Goal: Task Accomplishment & Management: Manage account settings

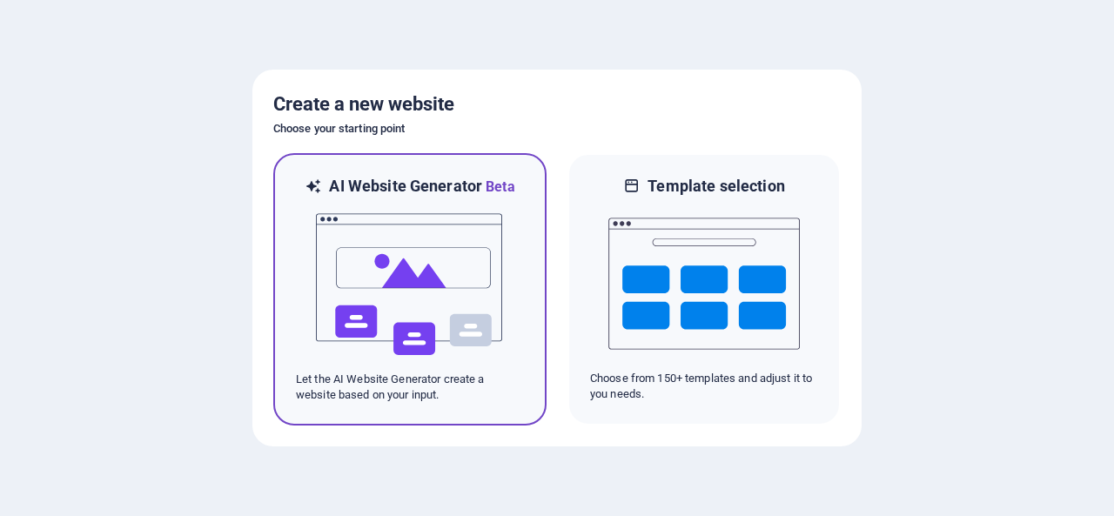
click at [387, 232] on img at bounding box center [409, 285] width 191 height 174
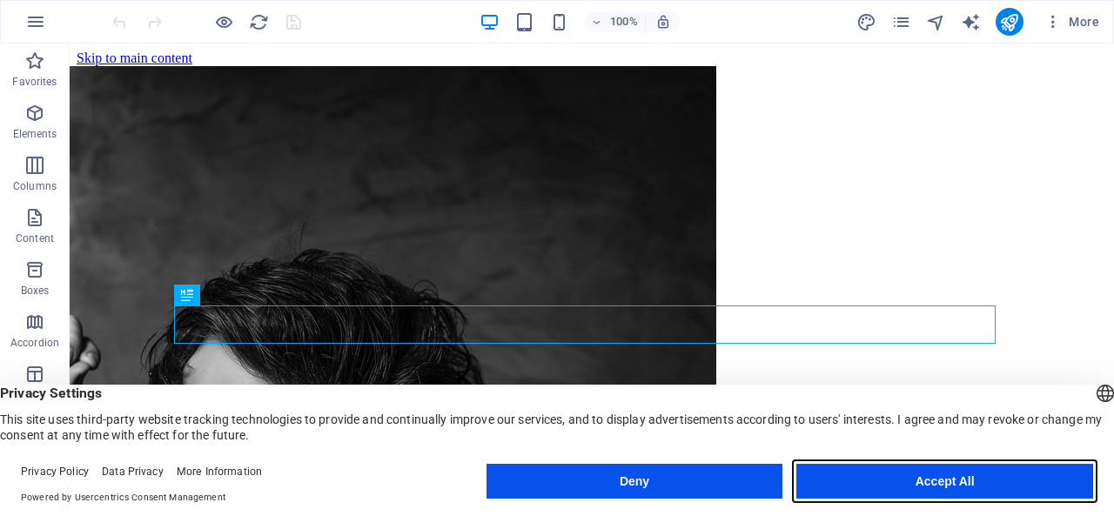
click at [959, 495] on button "Accept All" at bounding box center [944, 481] width 297 height 35
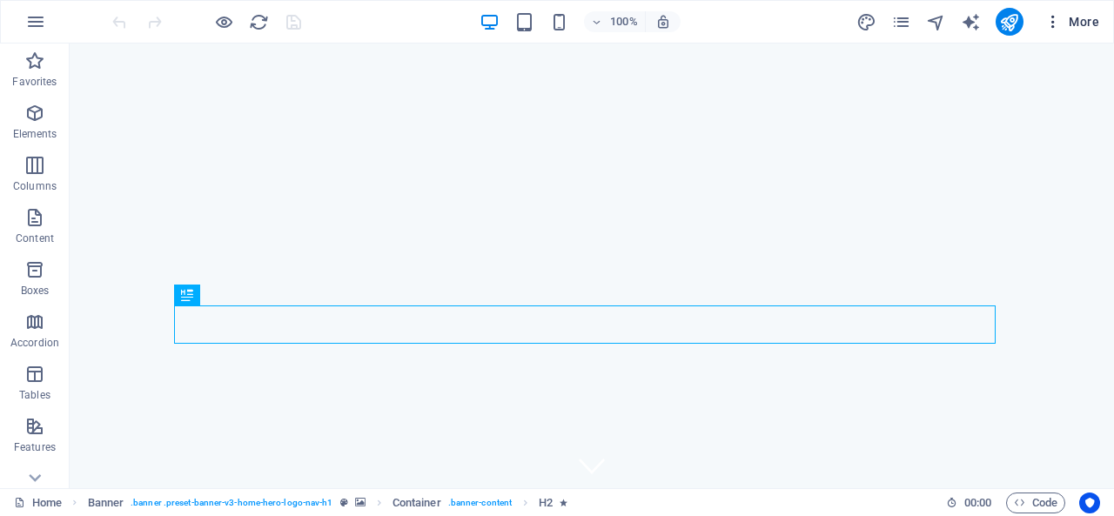
click at [1083, 23] on span "More" at bounding box center [1071, 21] width 55 height 17
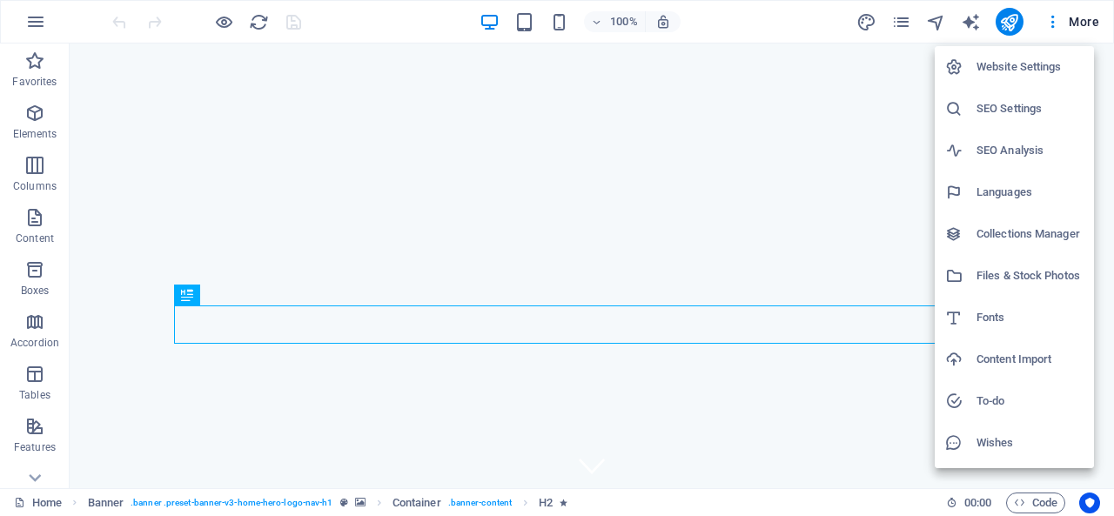
click at [1020, 64] on h6 "Website Settings" at bounding box center [1029, 67] width 107 height 21
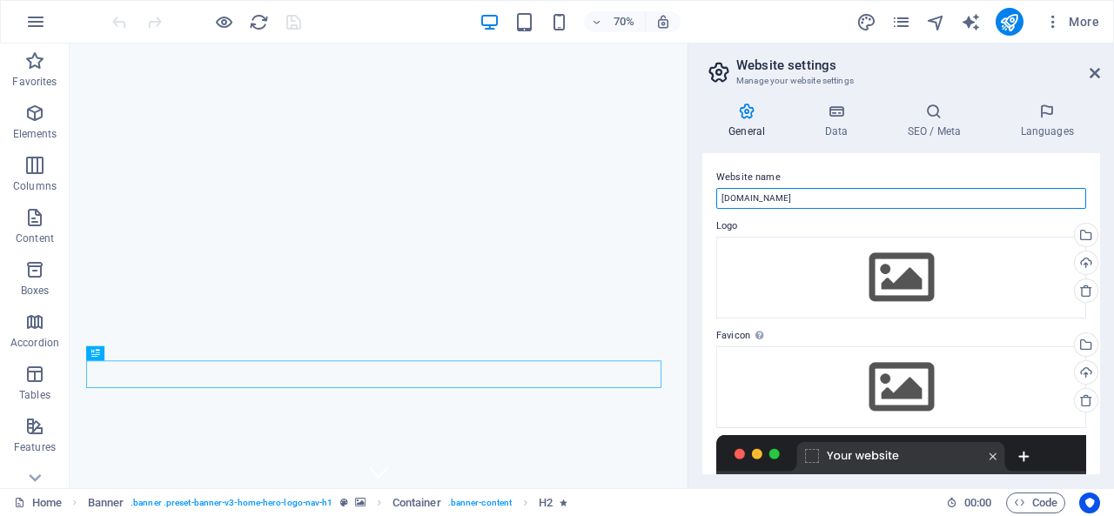
click at [821, 200] on input "[DOMAIN_NAME]" at bounding box center [901, 198] width 370 height 21
type input "j"
type input "JEANS BRAND"
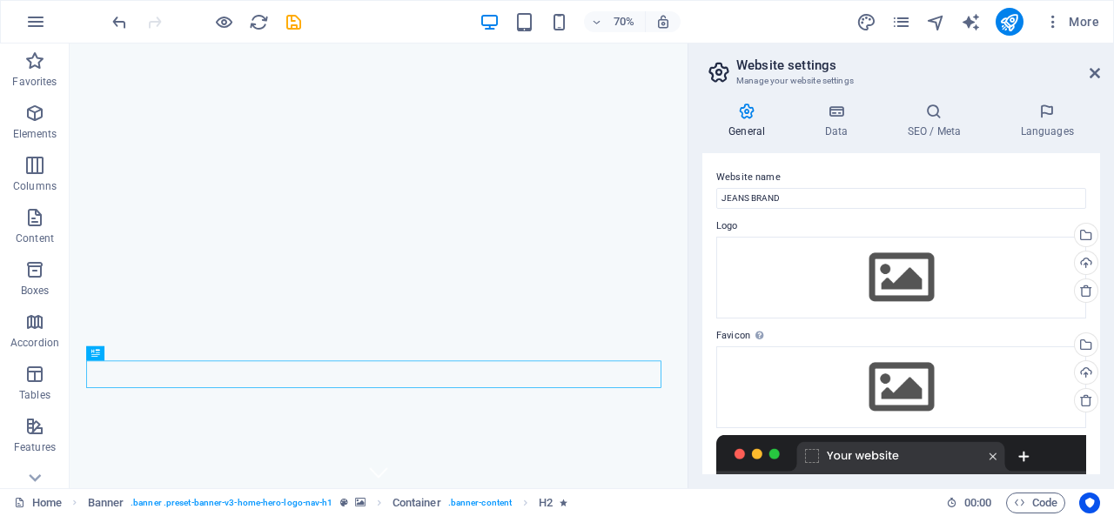
click at [812, 167] on label "Website name" at bounding box center [901, 177] width 370 height 21
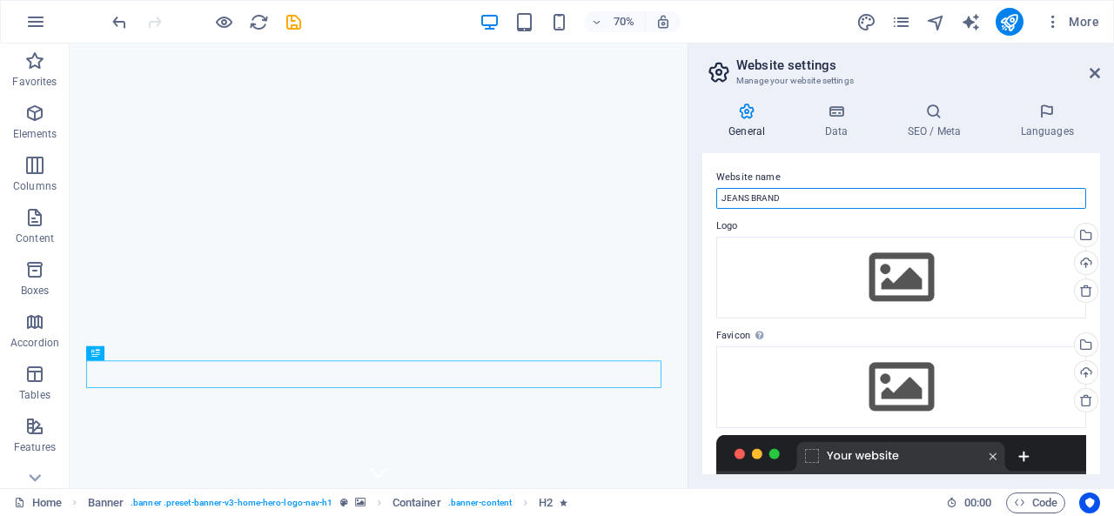
click at [812, 188] on input "JEANS BRAND" at bounding box center [901, 198] width 370 height 21
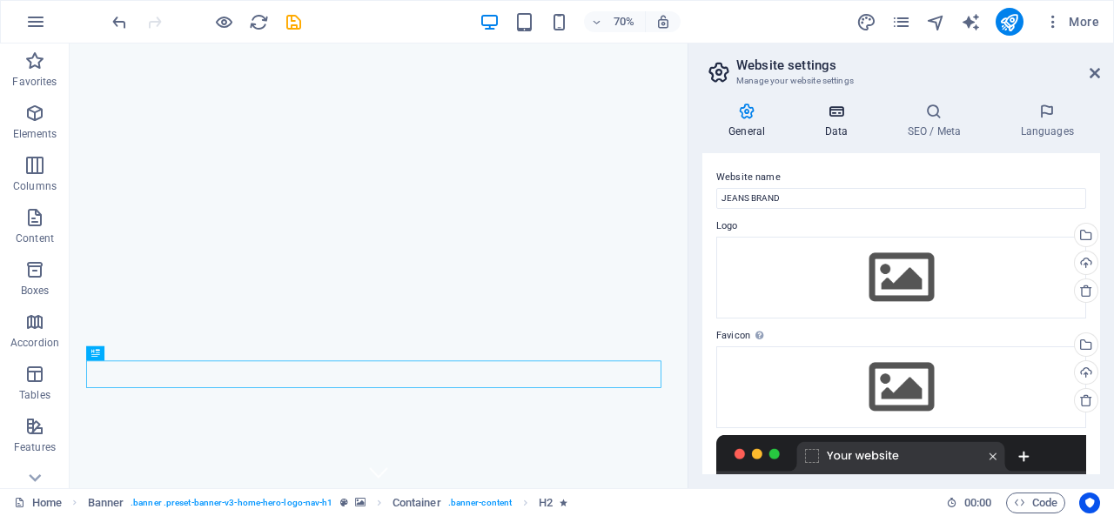
click at [836, 135] on h4 "Data" at bounding box center [839, 121] width 83 height 37
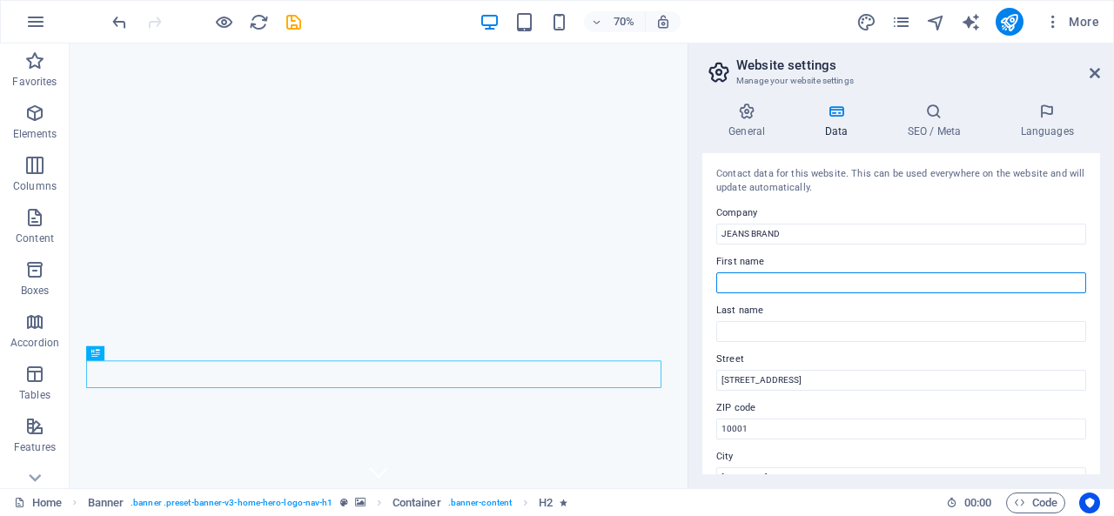
click at [782, 277] on input "First name" at bounding box center [901, 282] width 370 height 21
type input "APON"
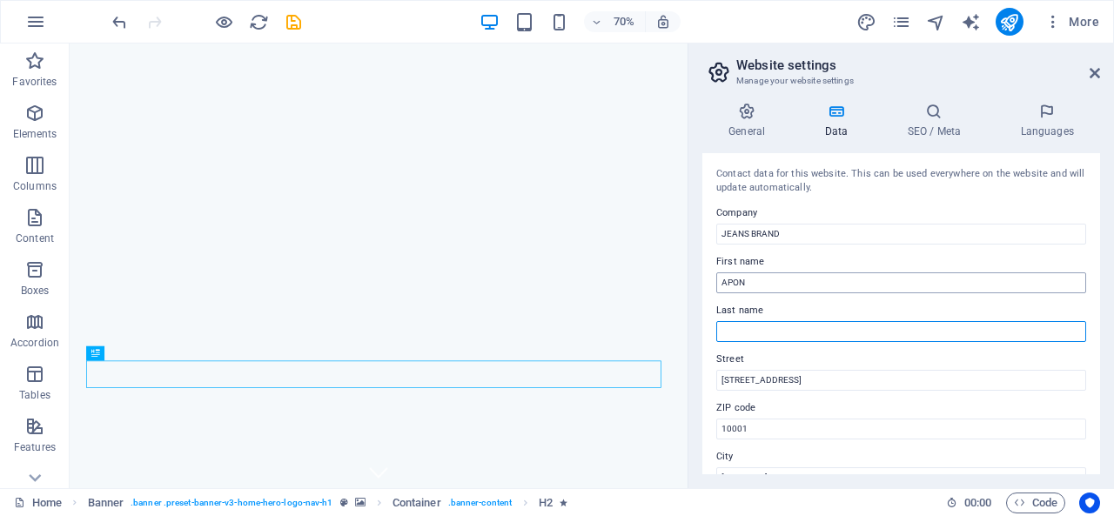
type input "[DEMOGRAPHIC_DATA]"
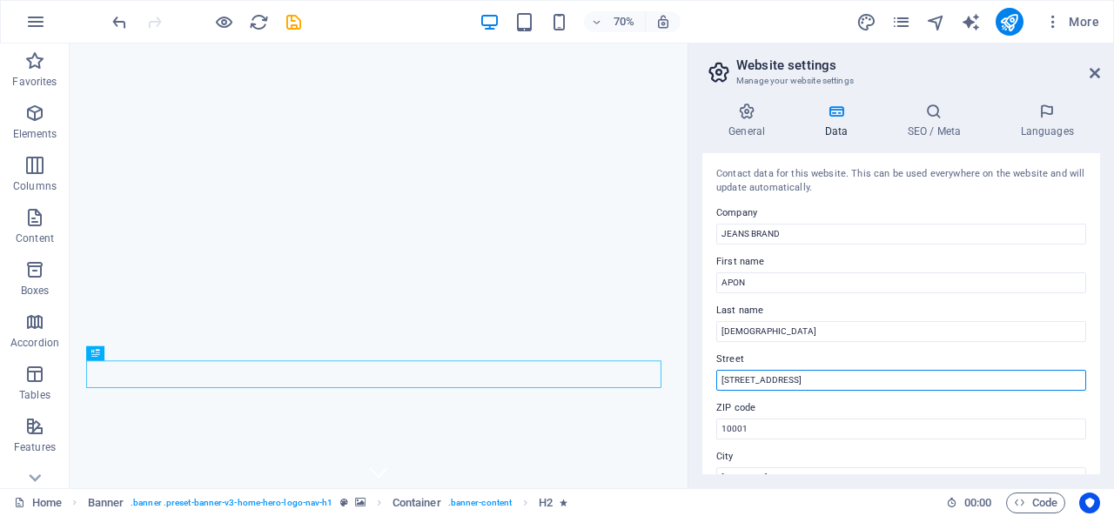
click at [801, 386] on input "123 Fashion Ave" at bounding box center [901, 380] width 370 height 21
drag, startPoint x: 893, startPoint y: 426, endPoint x: 868, endPoint y: 515, distance: 92.0
click at [798, 375] on input "123 Fashion Ave" at bounding box center [901, 380] width 370 height 21
click at [798, 376] on input "123 Fashion Ave" at bounding box center [901, 380] width 370 height 21
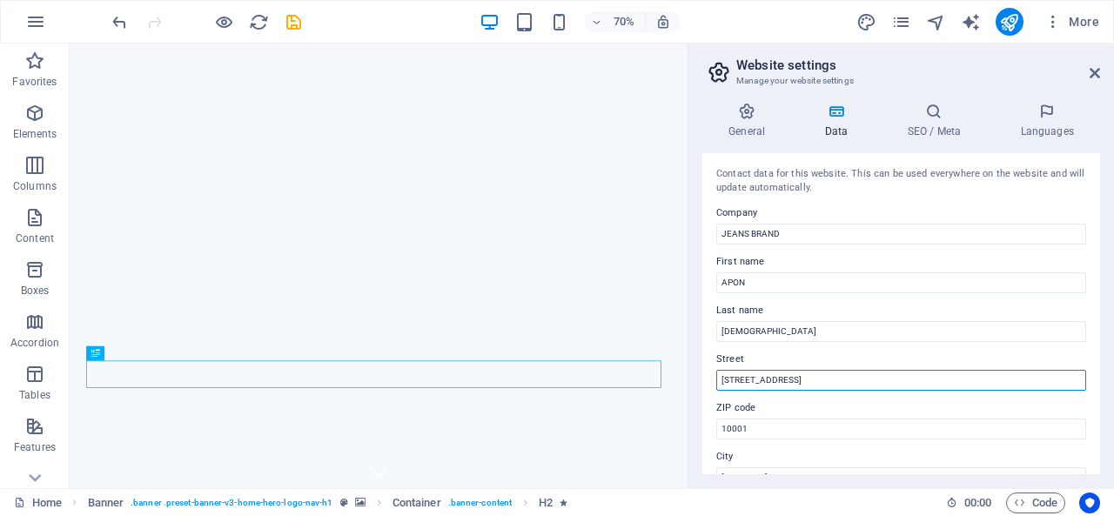
click at [798, 376] on input "123 Fashion Ave" at bounding box center [901, 380] width 370 height 21
click at [826, 374] on input "123 Fashion Ave" at bounding box center [901, 380] width 370 height 21
paste input "3363 So. Hunter Ct, West Valley City, UT, 84120 United States of America"
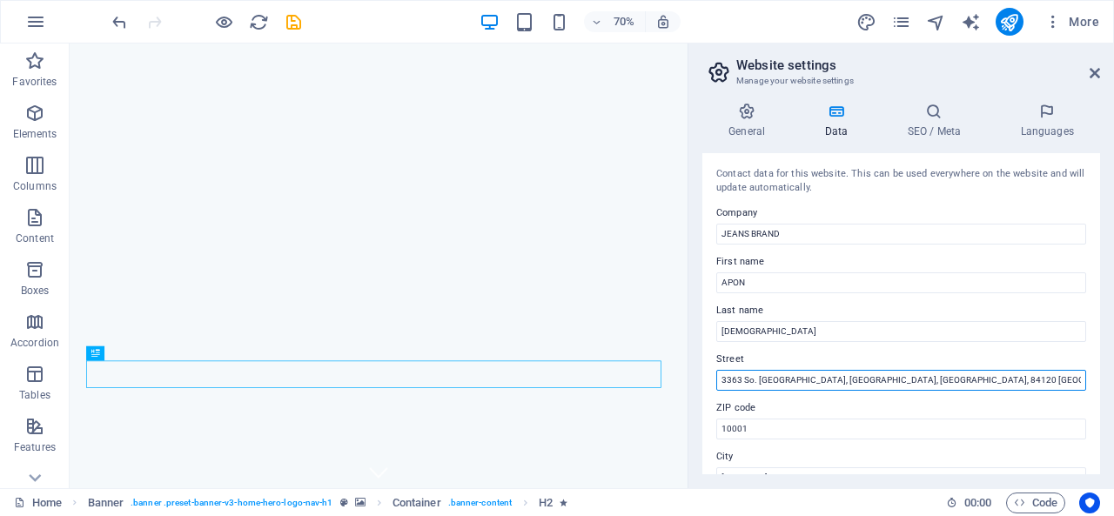
click at [889, 380] on input "3363 So. Hunter Ct, West Valley City, UT, 84120 United States of America" at bounding box center [901, 380] width 370 height 21
type input "3363 So. Hunter Ct, West Valley City, UT, 84120 United States of America"
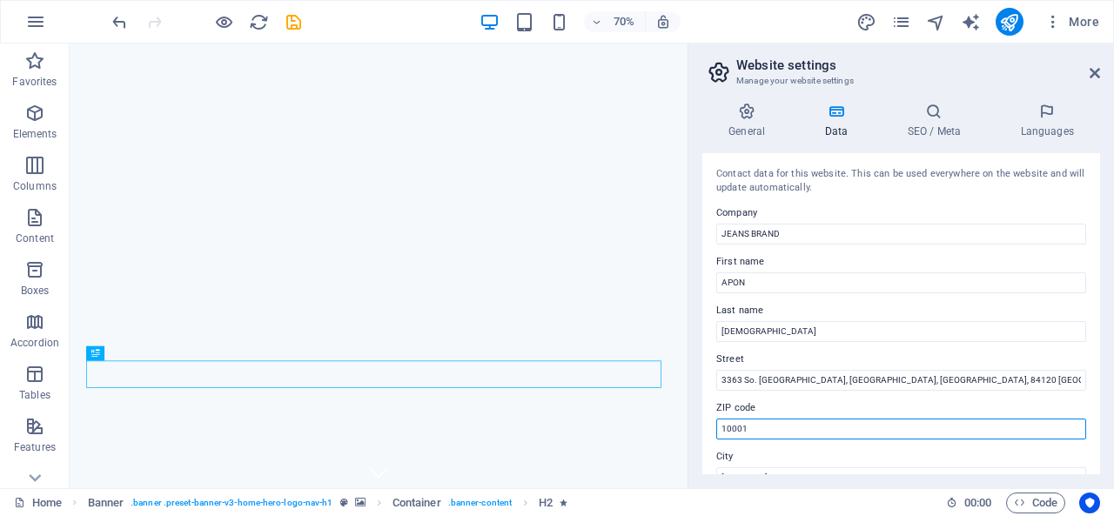
click at [754, 429] on input "10001" at bounding box center [901, 429] width 370 height 21
paste input "84120"
type input "84120"
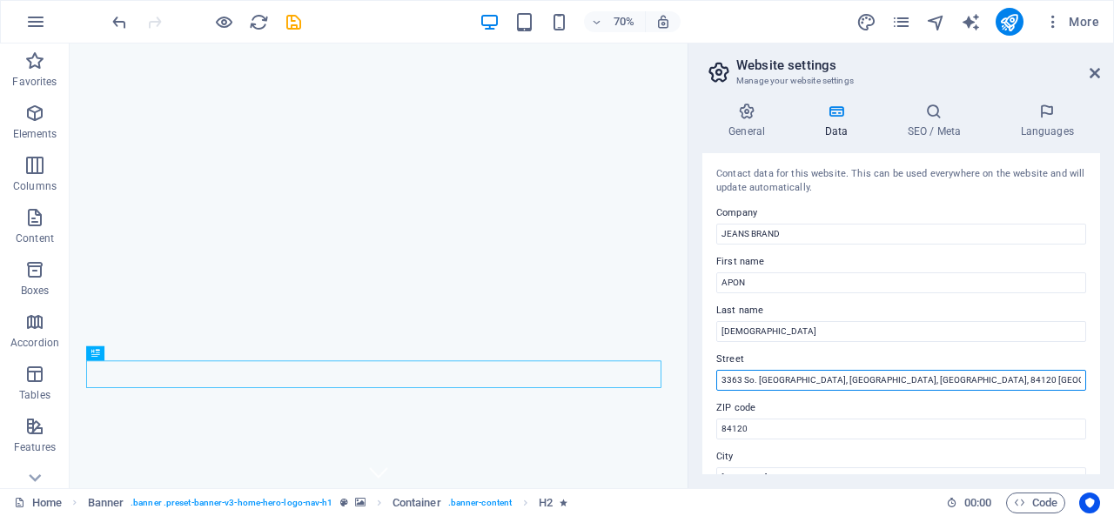
click at [823, 381] on input "3363 So. Hunter Ct, West Valley City, UT, 84120 United States of America" at bounding box center [901, 380] width 370 height 21
click at [820, 379] on input "3363 So. Hunter Ct, West Valley City, UT, 84120 United States of America" at bounding box center [901, 380] width 370 height 21
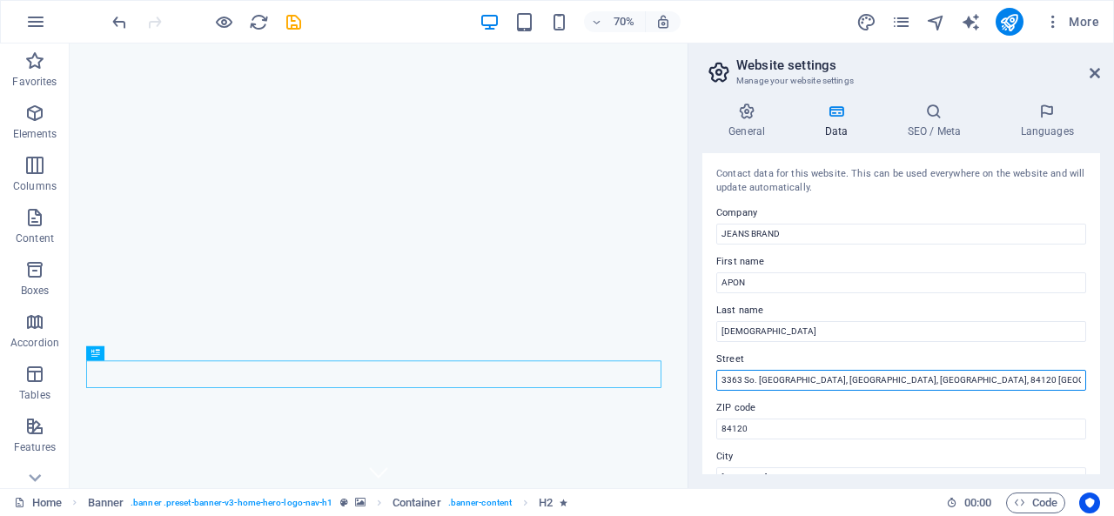
click at [818, 379] on input "3363 So. Hunter Ct, West Valley City, UT, 84120 United States of America" at bounding box center [901, 380] width 370 height 21
click at [804, 379] on input "3363 So. Hunter Ct, West Valley City, UT, 84120 United States of America" at bounding box center [901, 380] width 370 height 21
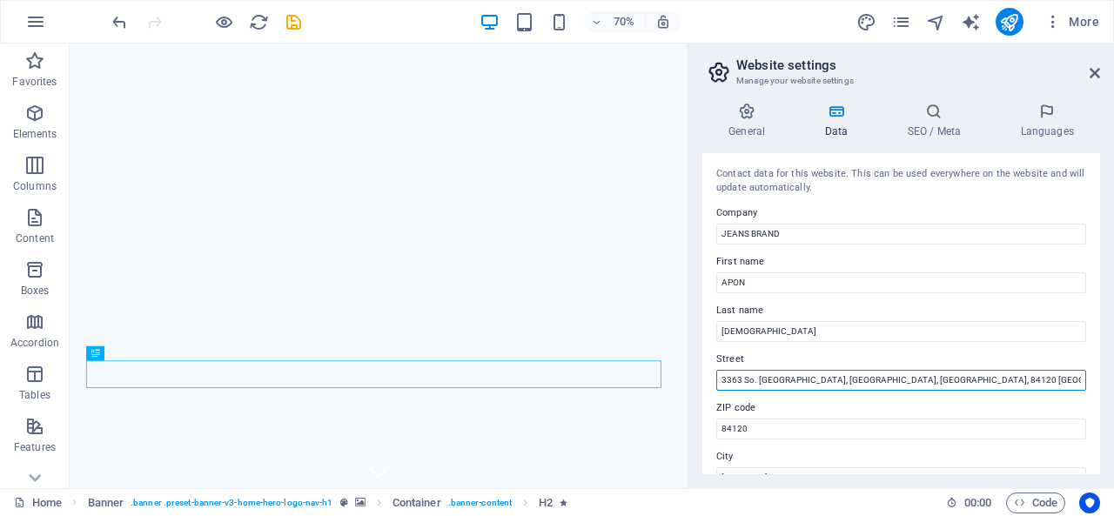
drag, startPoint x: 801, startPoint y: 378, endPoint x: 859, endPoint y: 376, distance: 58.3
click at [859, 376] on input "3363 So. Hunter Ct, West Valley City, UT, 84120 United States of America" at bounding box center [901, 380] width 370 height 21
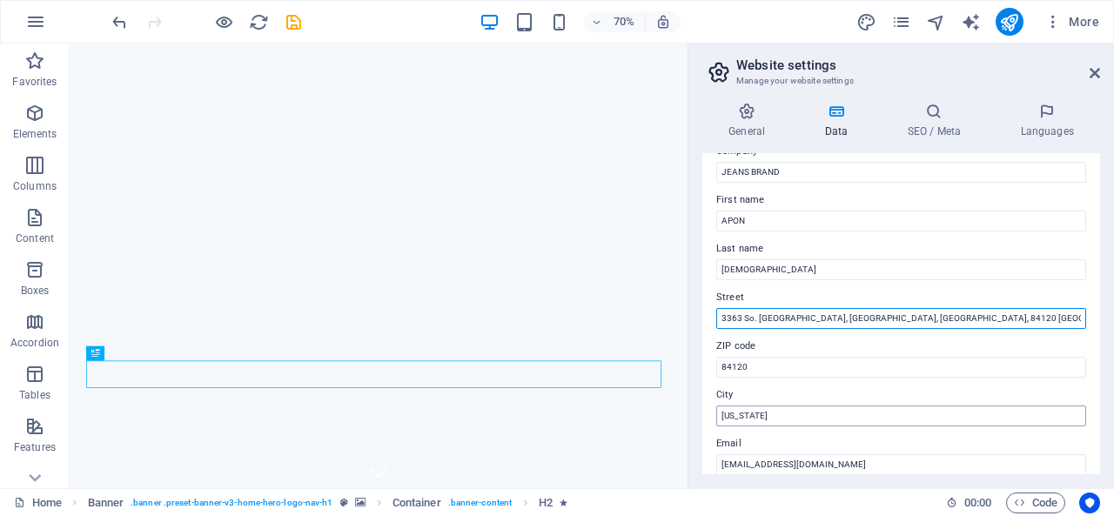
scroll to position [87, 0]
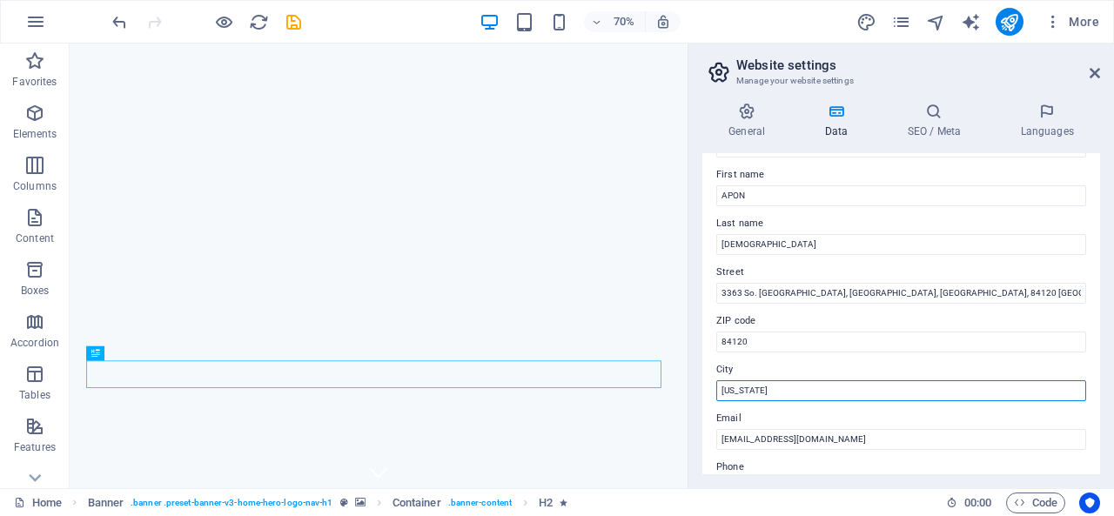
click at [788, 398] on input "[US_STATE]" at bounding box center [901, 390] width 370 height 21
click at [787, 396] on input "[US_STATE]" at bounding box center [901, 390] width 370 height 21
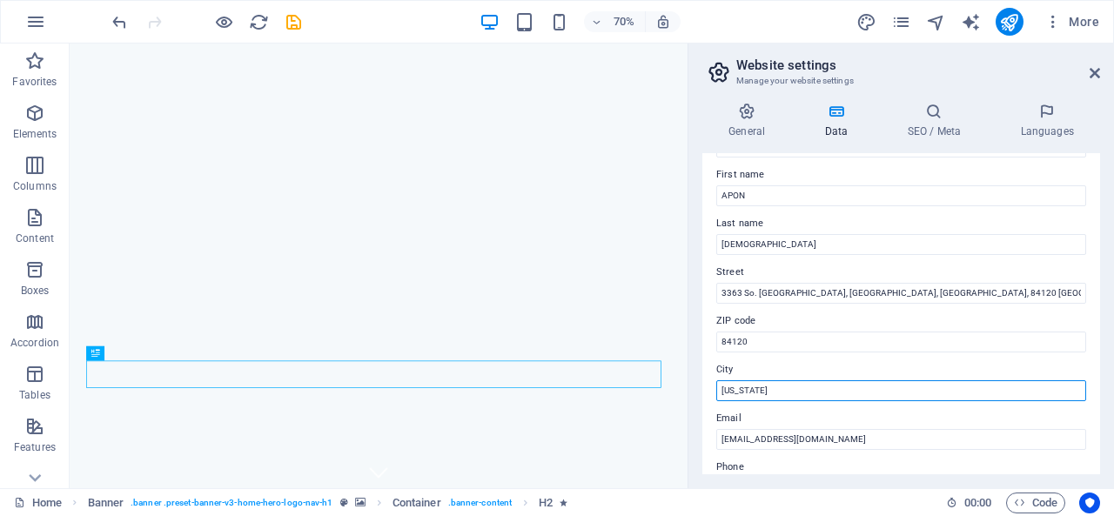
paste input "[GEOGRAPHIC_DATA]"
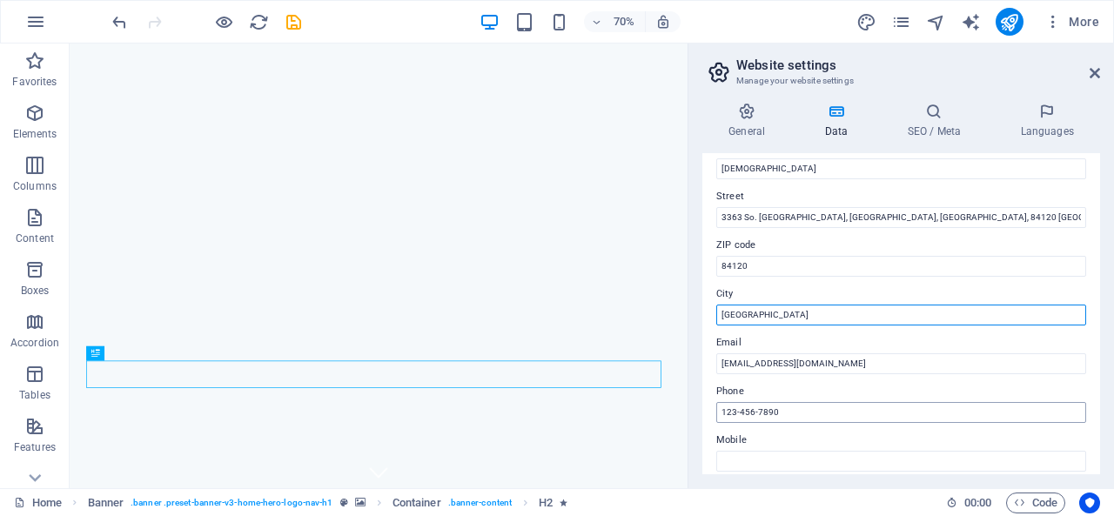
scroll to position [174, 0]
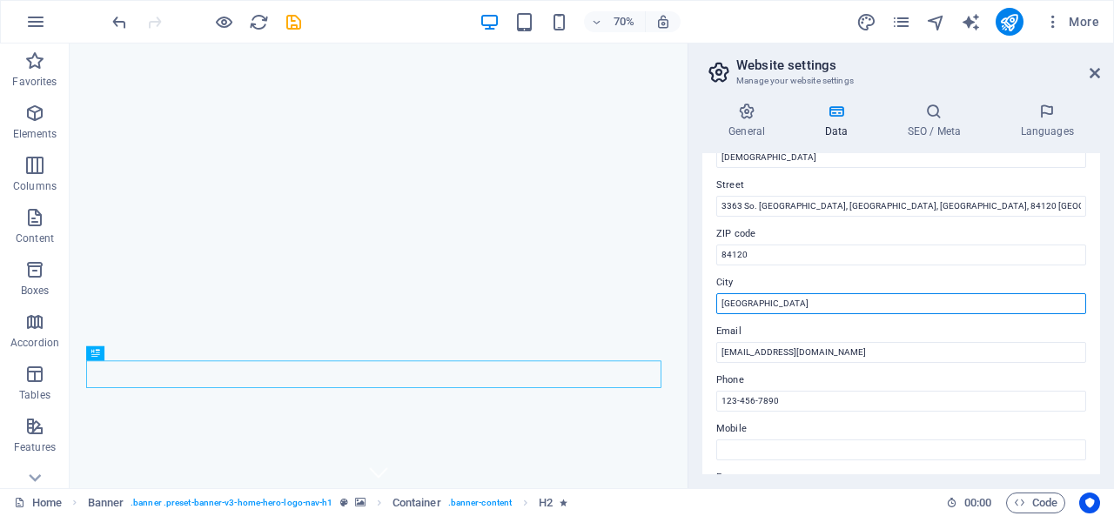
type input "[GEOGRAPHIC_DATA]"
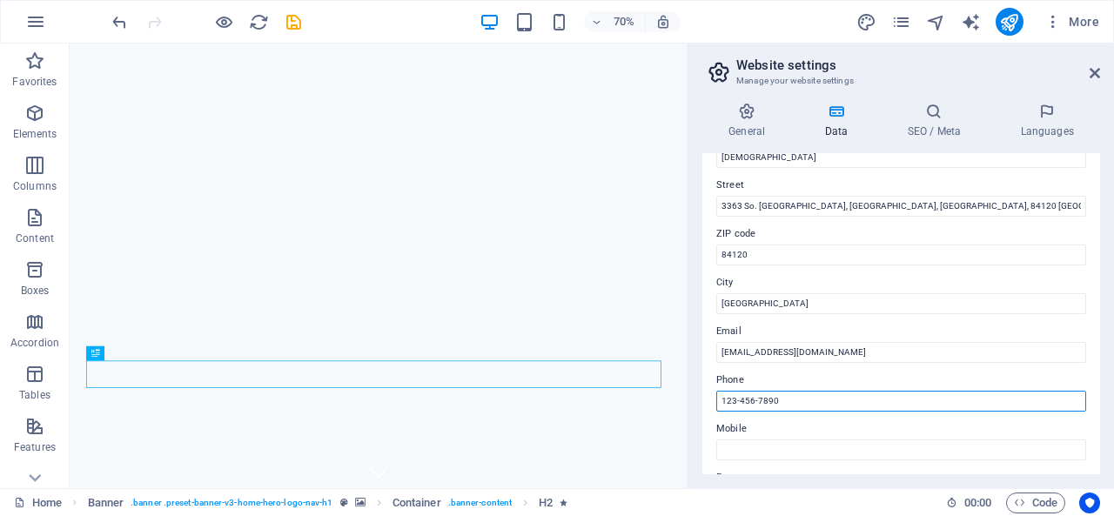
click at [801, 401] on input "123-456-7890" at bounding box center [901, 401] width 370 height 21
paste input "3322015375"
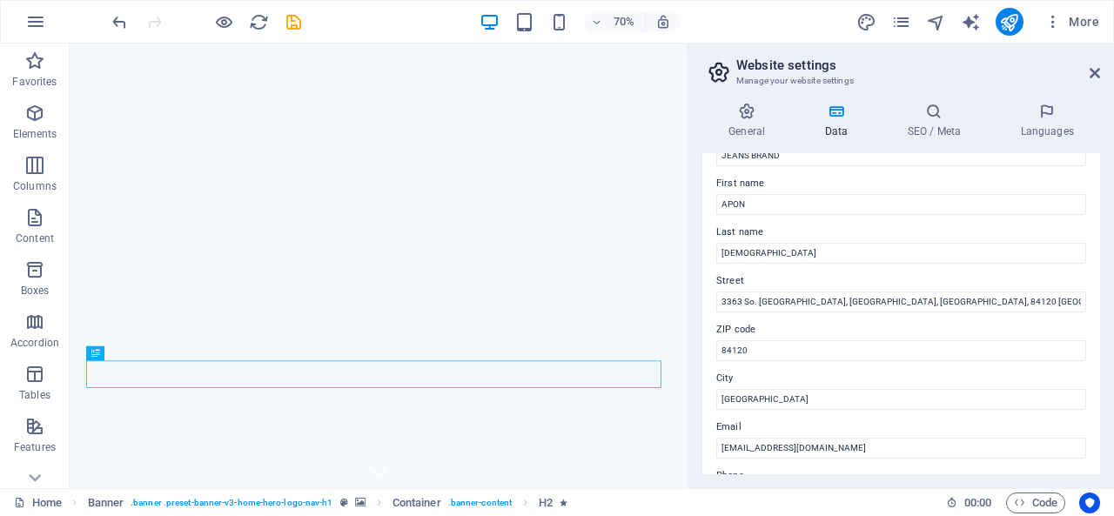
scroll to position [0, 0]
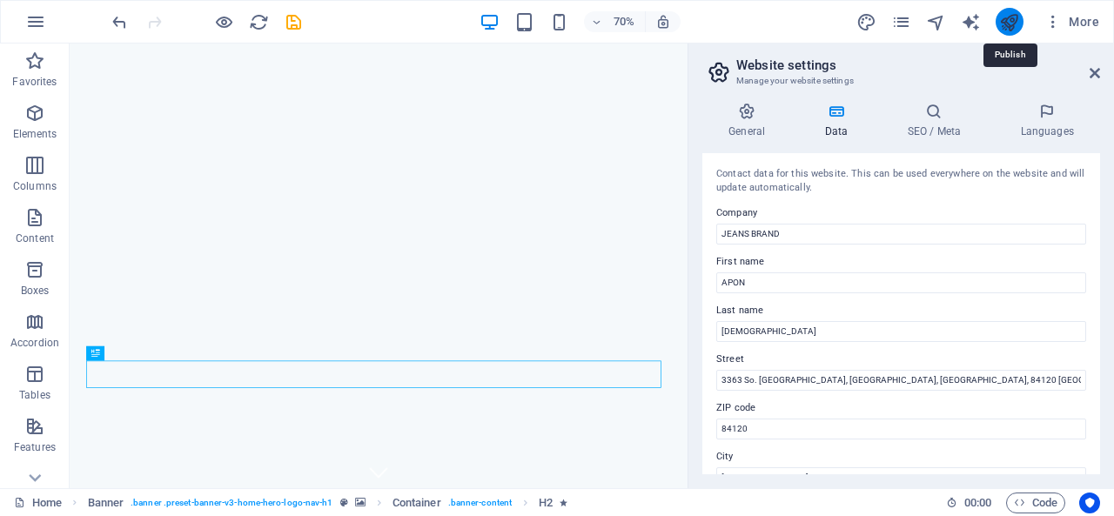
type input "13322015375"
click at [1014, 13] on icon "publish" at bounding box center [1009, 22] width 20 height 20
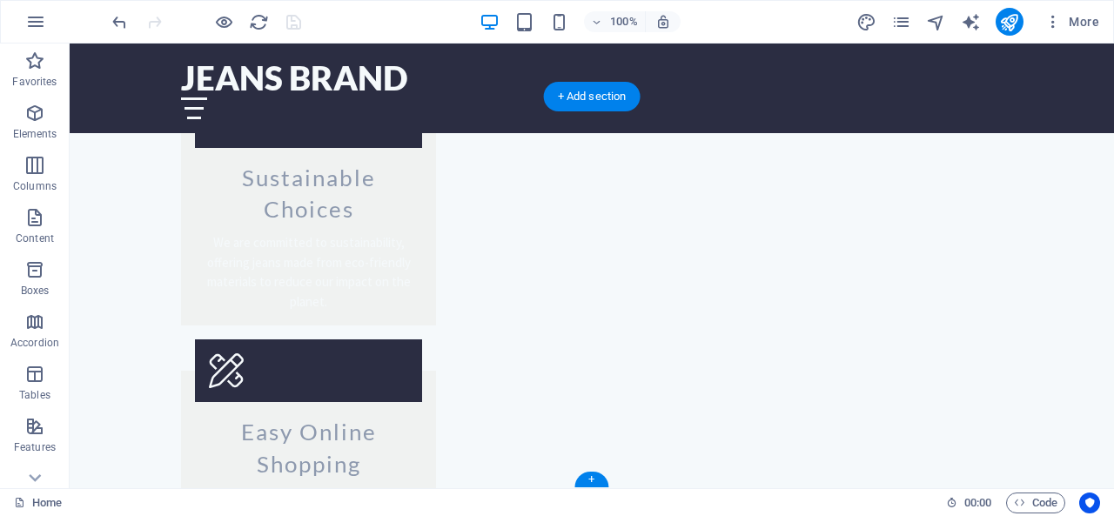
scroll to position [2138, 0]
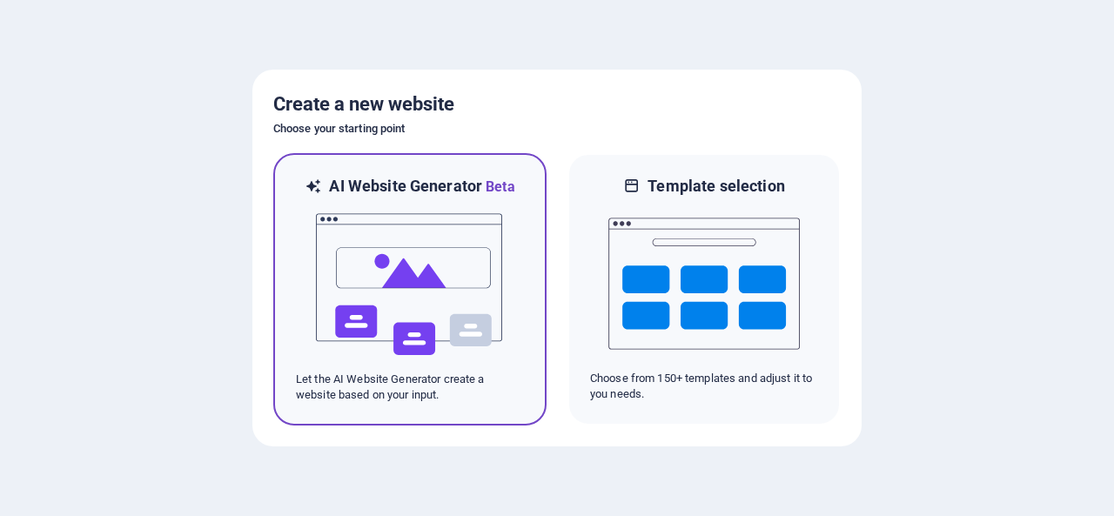
click at [391, 243] on img at bounding box center [409, 285] width 191 height 174
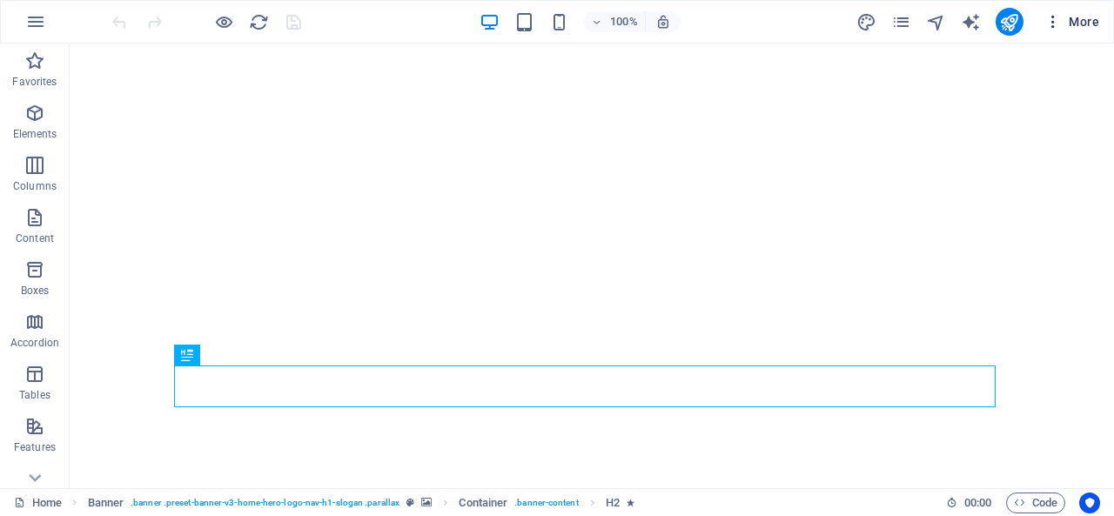
click at [1058, 22] on icon "button" at bounding box center [1052, 21] width 17 height 17
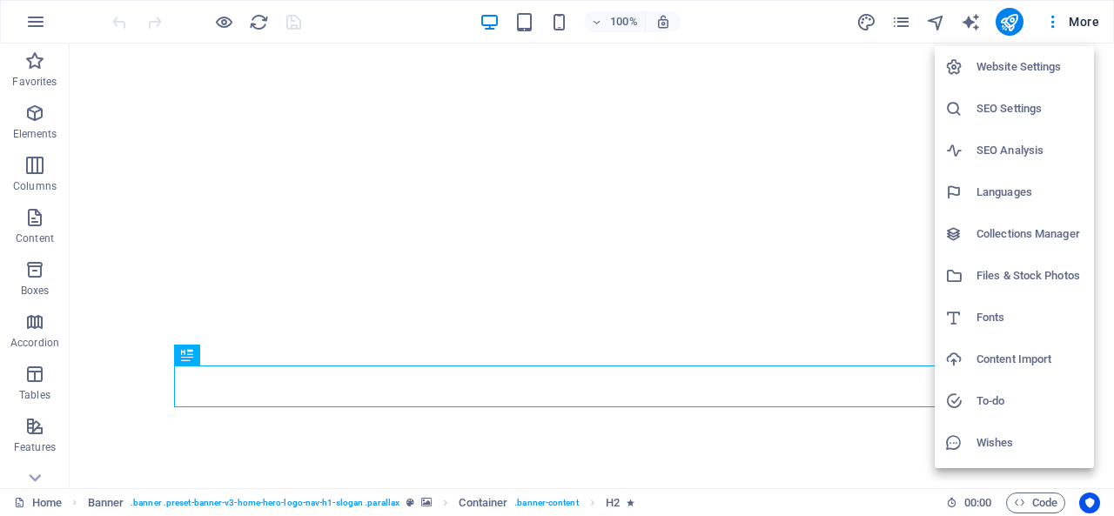
click at [1073, 17] on div at bounding box center [557, 258] width 1114 height 516
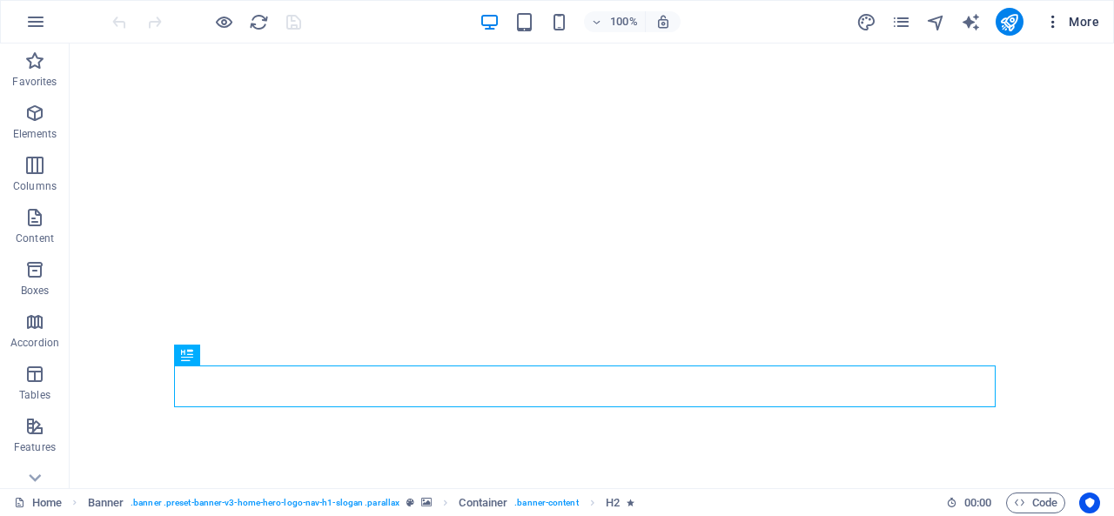
click at [1079, 17] on span "More" at bounding box center [1071, 21] width 55 height 17
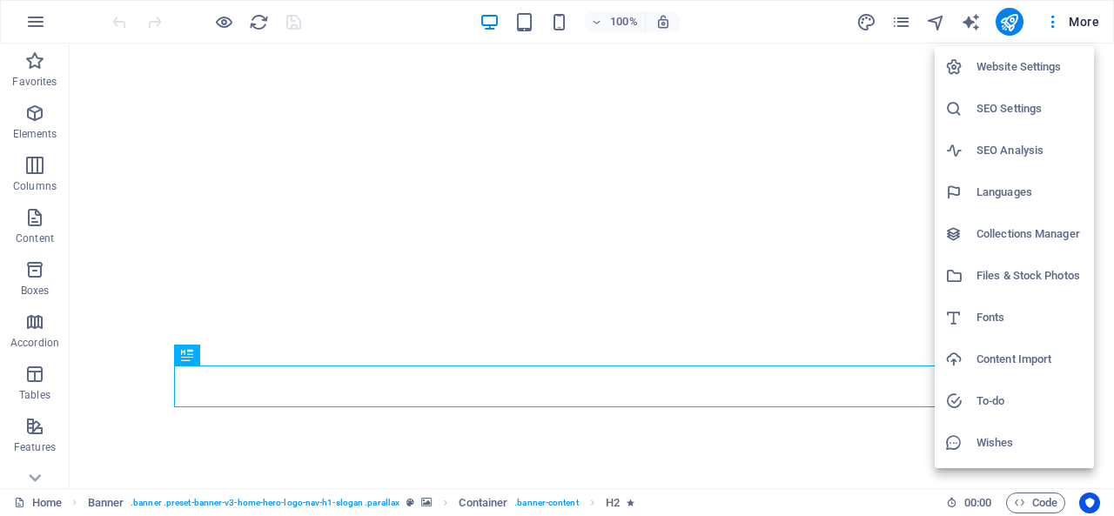
click at [736, 293] on div at bounding box center [557, 258] width 1114 height 516
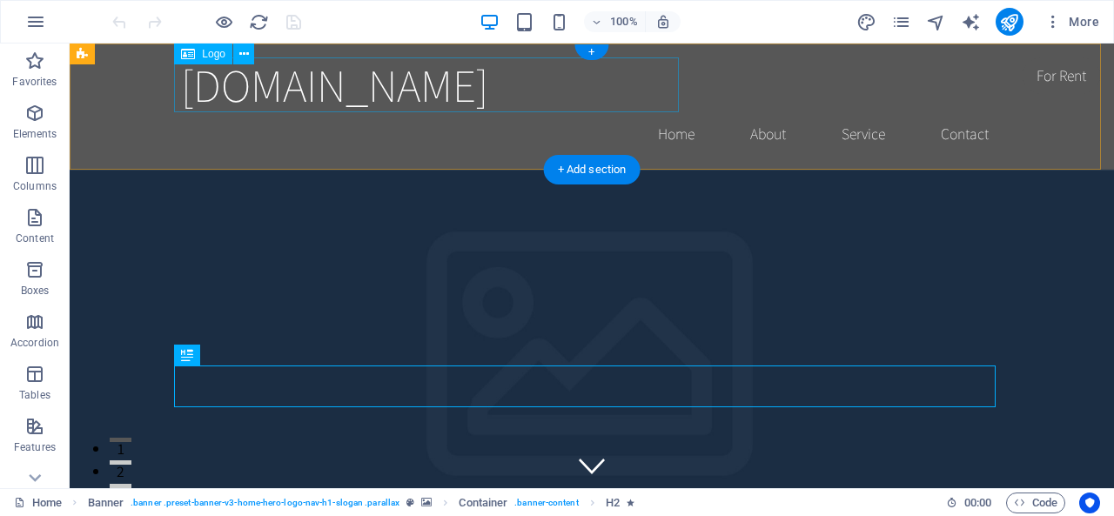
click at [470, 82] on div "[DOMAIN_NAME]" at bounding box center [591, 84] width 821 height 55
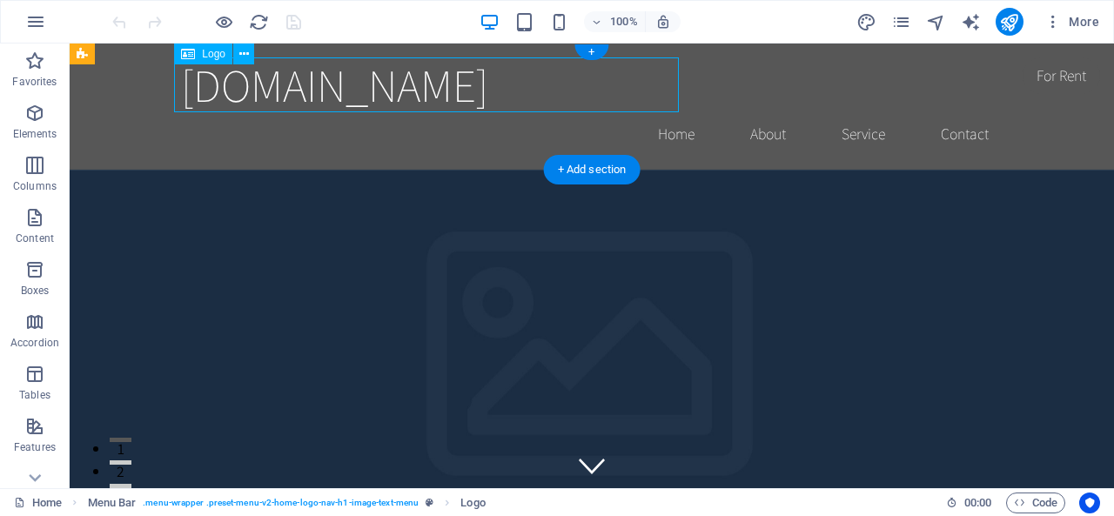
click at [388, 84] on div "[DOMAIN_NAME]" at bounding box center [591, 84] width 821 height 55
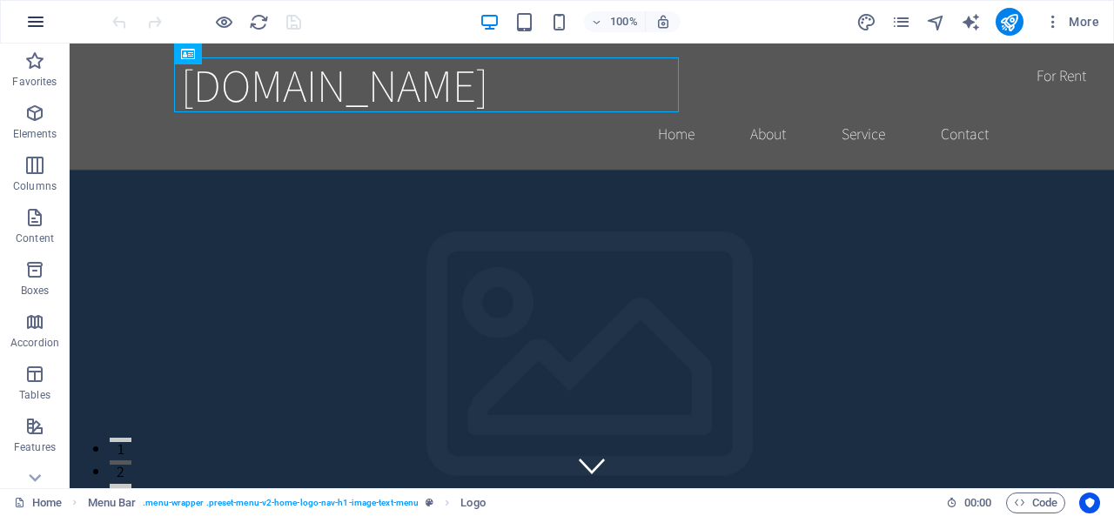
click at [37, 20] on icon "button" at bounding box center [35, 21] width 21 height 21
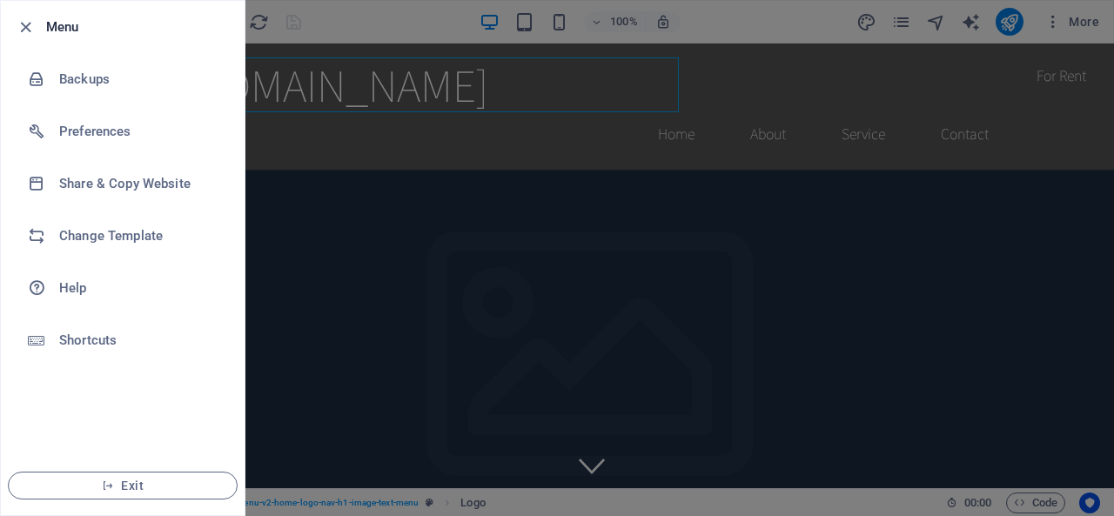
click at [332, 300] on div at bounding box center [557, 258] width 1114 height 516
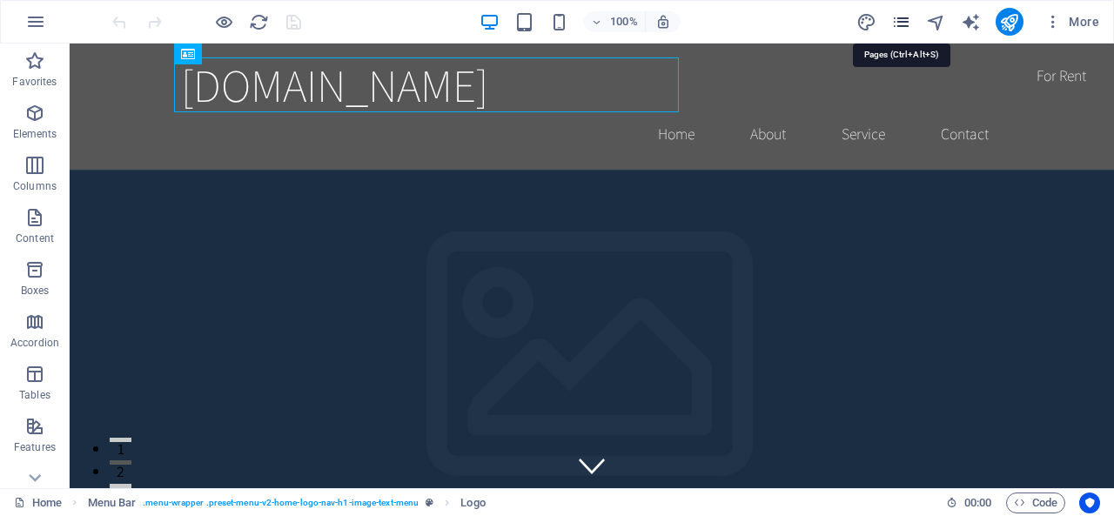
click at [908, 25] on icon "pages" at bounding box center [901, 22] width 20 height 20
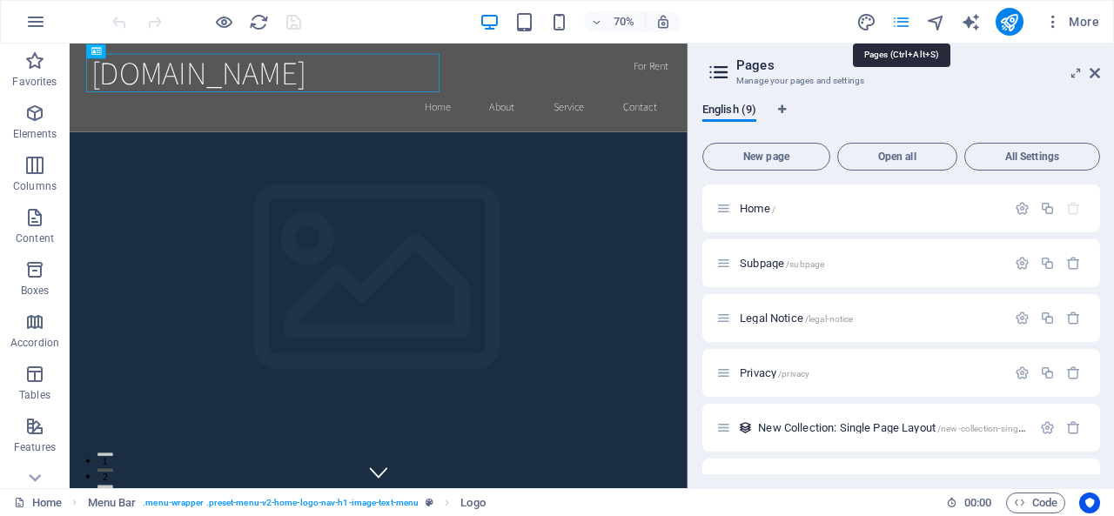
click at [908, 25] on icon "pages" at bounding box center [901, 22] width 20 height 20
click at [1096, 22] on span "More" at bounding box center [1071, 21] width 55 height 17
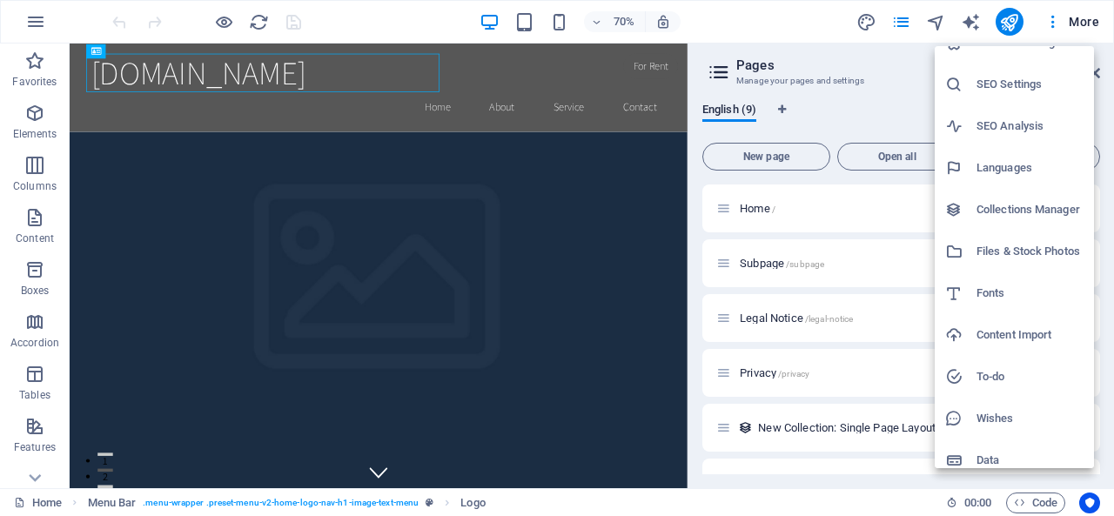
scroll to position [37, 0]
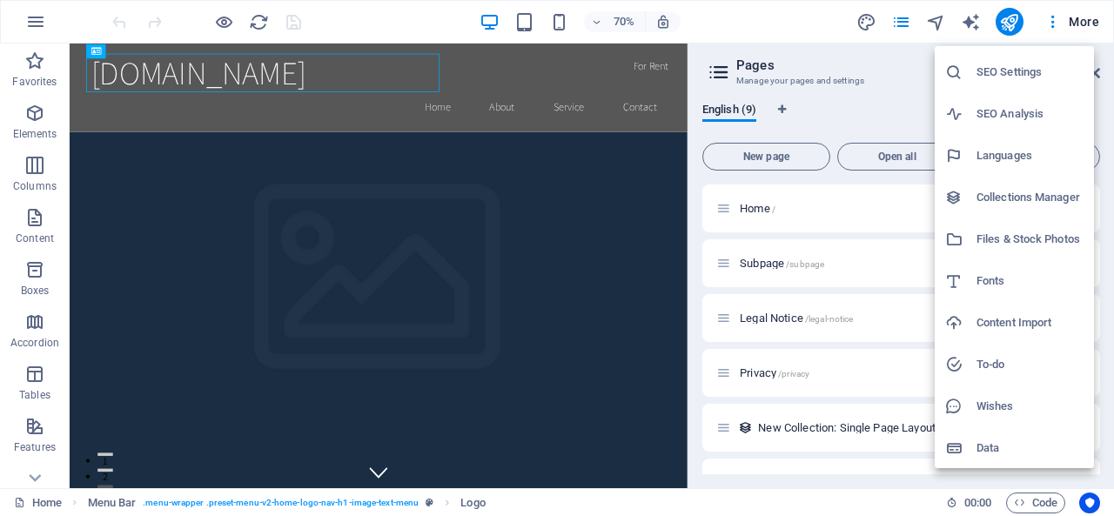
click at [28, 483] on div at bounding box center [557, 258] width 1114 height 516
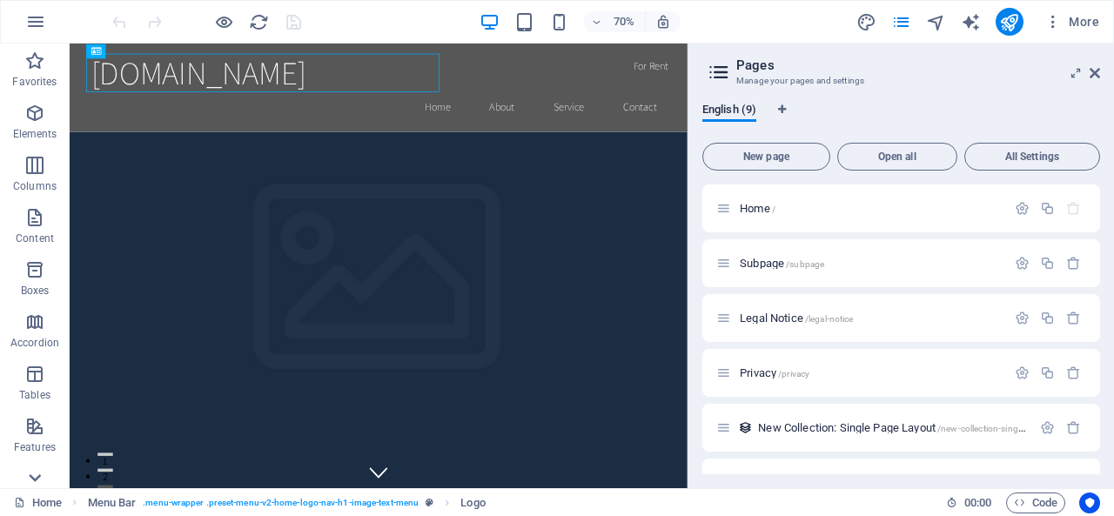
click at [36, 479] on icon at bounding box center [35, 478] width 12 height 8
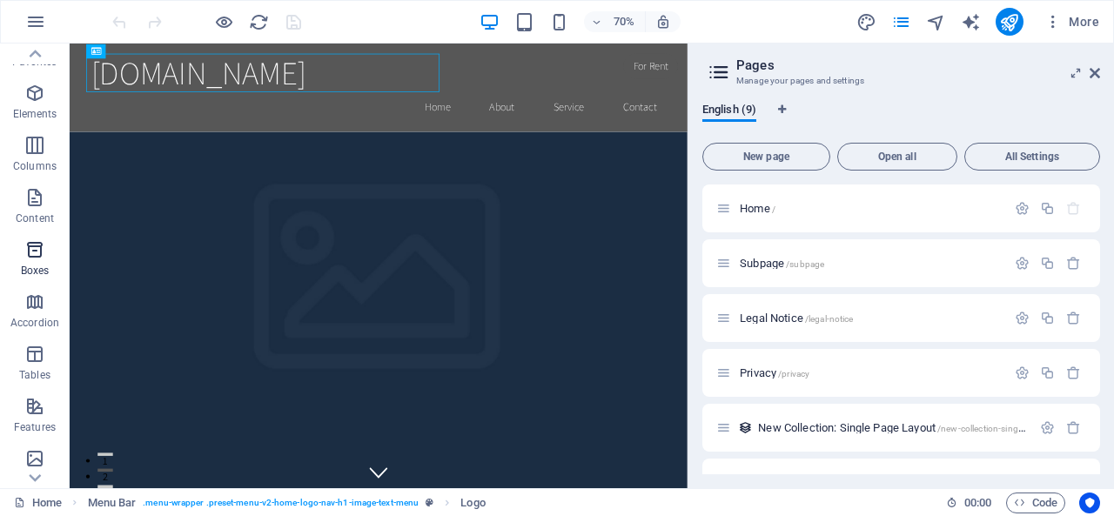
scroll to position [0, 0]
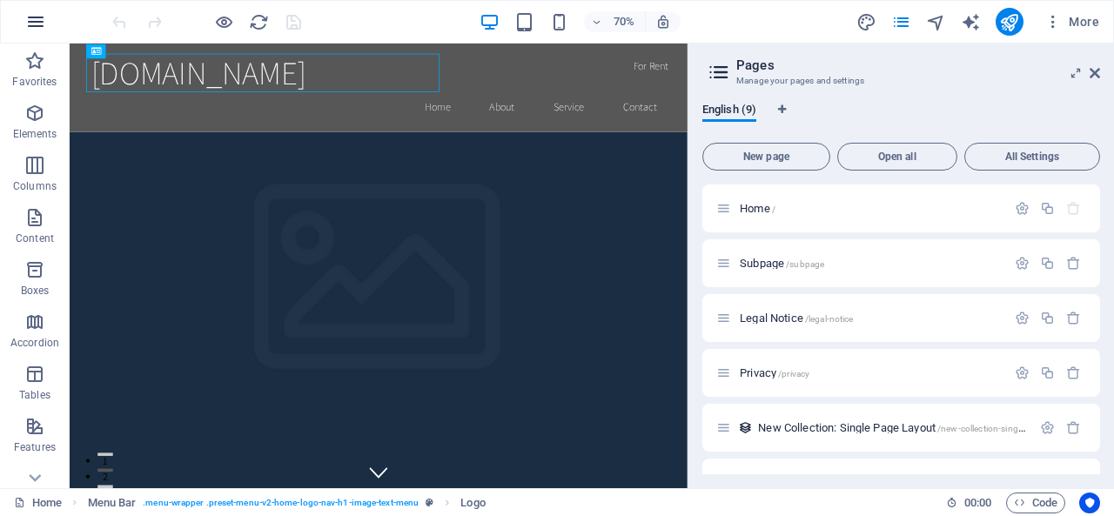
click at [34, 22] on icon "button" at bounding box center [35, 21] width 21 height 21
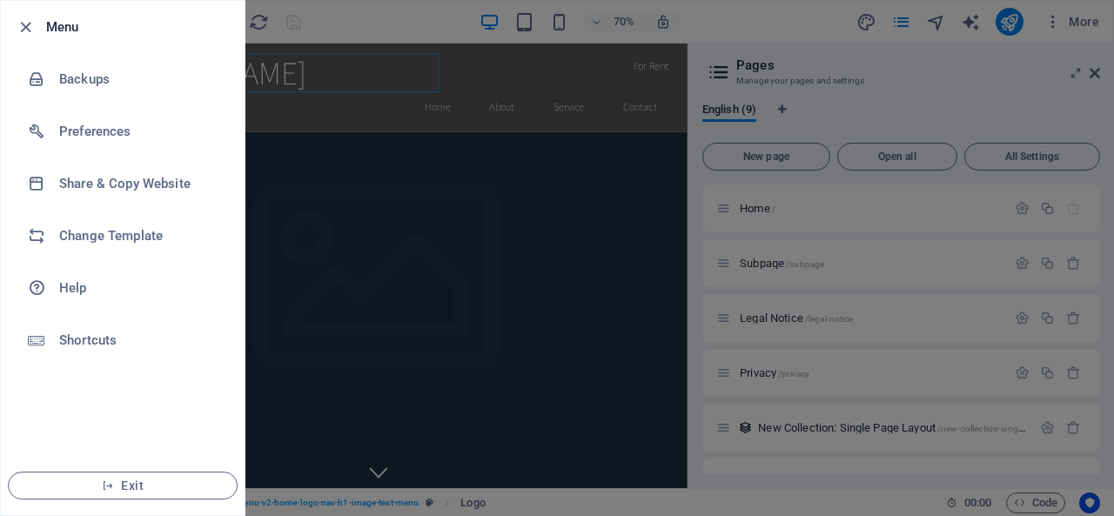
click at [433, 121] on div at bounding box center [557, 258] width 1114 height 516
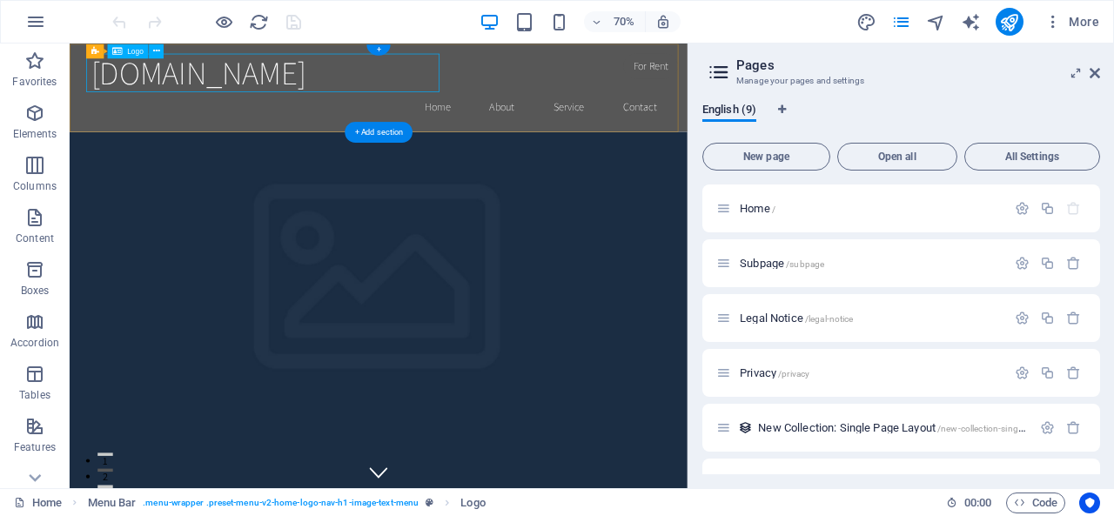
click at [284, 91] on div "[DOMAIN_NAME]" at bounding box center [510, 84] width 821 height 55
click at [283, 91] on div "[DOMAIN_NAME]" at bounding box center [510, 84] width 821 height 55
click at [219, 77] on div "Drag here to replace the existing content. Press “Ctrl” if you want to create a…" at bounding box center [379, 266] width 618 height 445
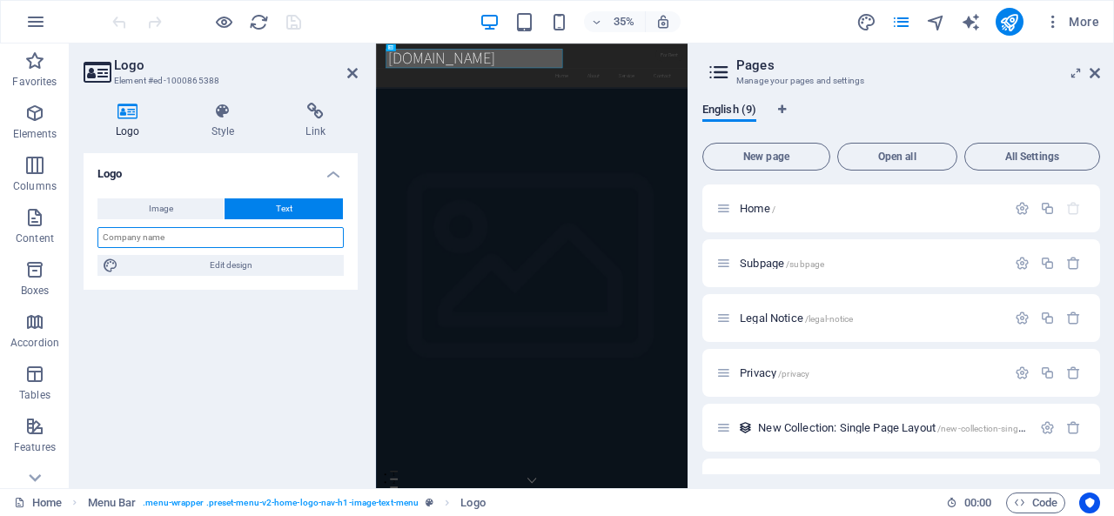
click at [169, 232] on input "text" at bounding box center [220, 237] width 246 height 21
drag, startPoint x: 220, startPoint y: 243, endPoint x: 156, endPoint y: 245, distance: 64.4
click at [156, 245] on input "text" at bounding box center [220, 237] width 246 height 21
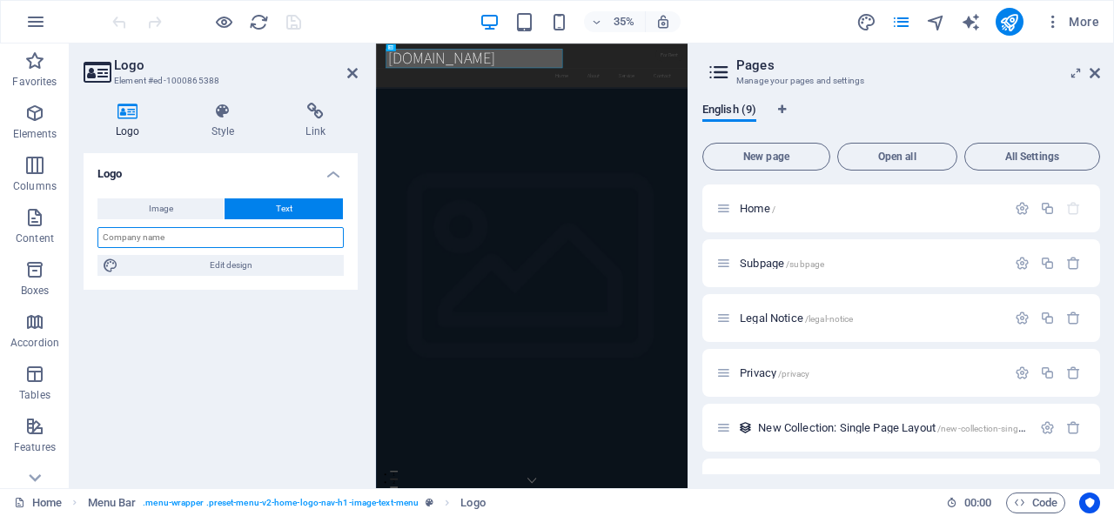
type input "j"
type input "JEANS BRAND"
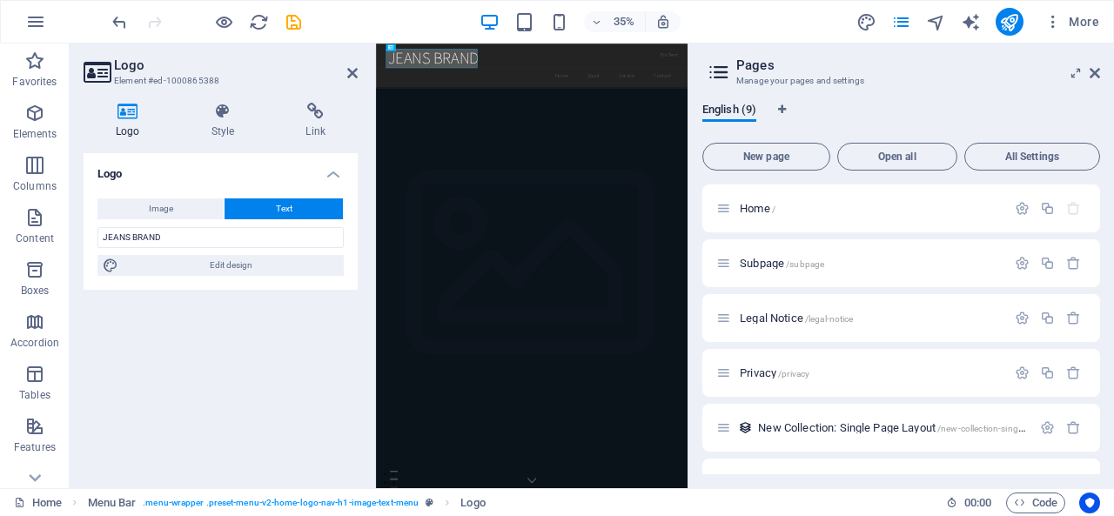
click at [143, 309] on div "Logo Image Text Drag files here, click to choose files or select files from Fil…" at bounding box center [221, 313] width 274 height 321
click at [228, 117] on icon at bounding box center [223, 111] width 88 height 17
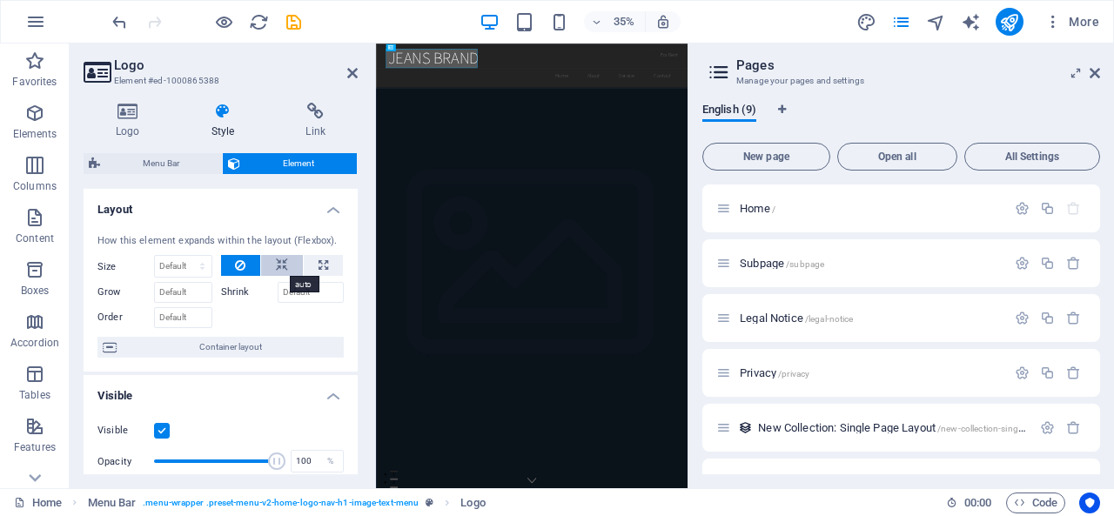
click at [283, 267] on icon at bounding box center [282, 265] width 12 height 21
click at [232, 290] on label "Shrink" at bounding box center [249, 292] width 57 height 21
click at [278, 290] on input "Shrink" at bounding box center [311, 292] width 67 height 21
click at [319, 124] on h4 "Link" at bounding box center [315, 121] width 84 height 37
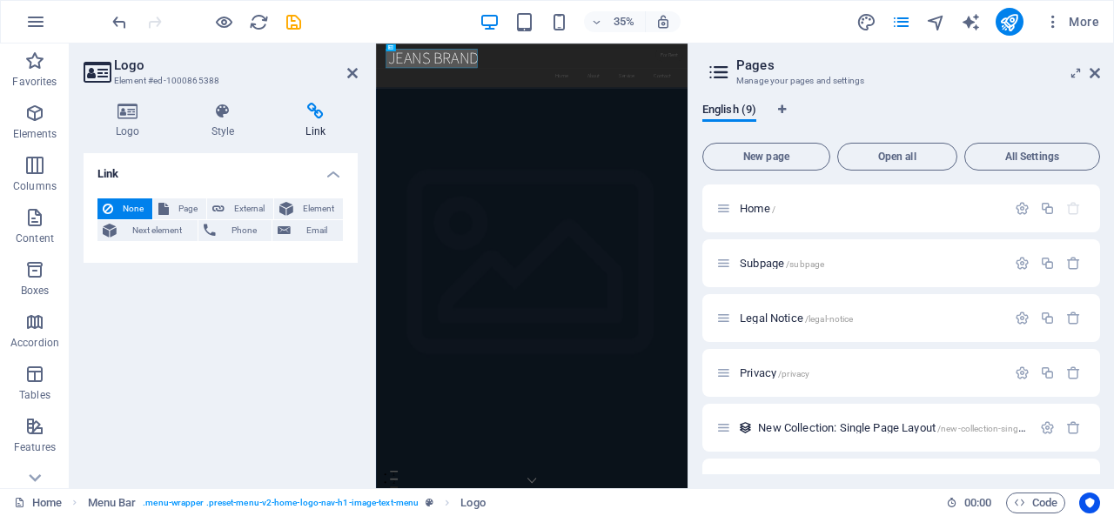
click at [261, 170] on h4 "Link" at bounding box center [221, 168] width 274 height 31
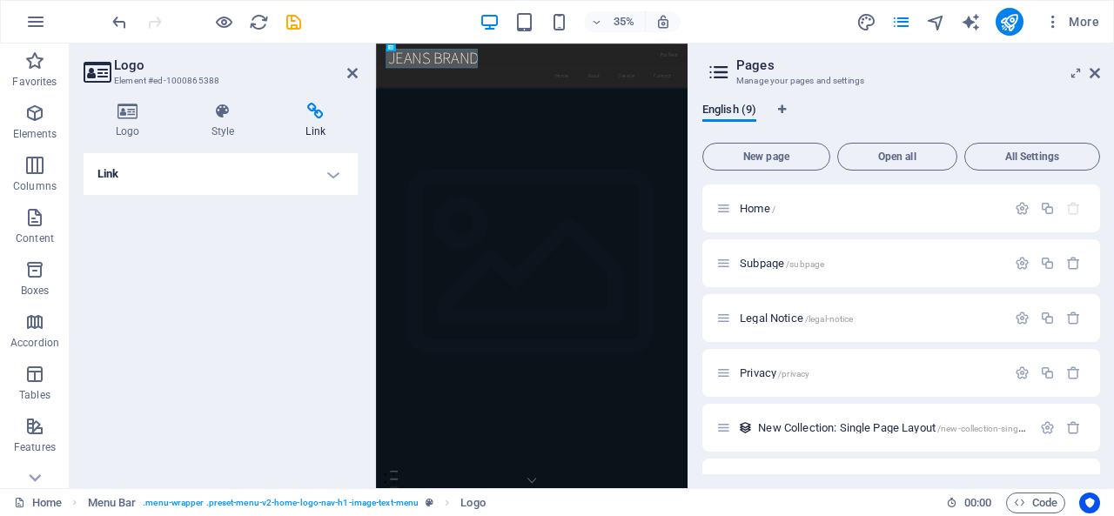
click at [261, 170] on h4 "Link" at bounding box center [221, 174] width 274 height 42
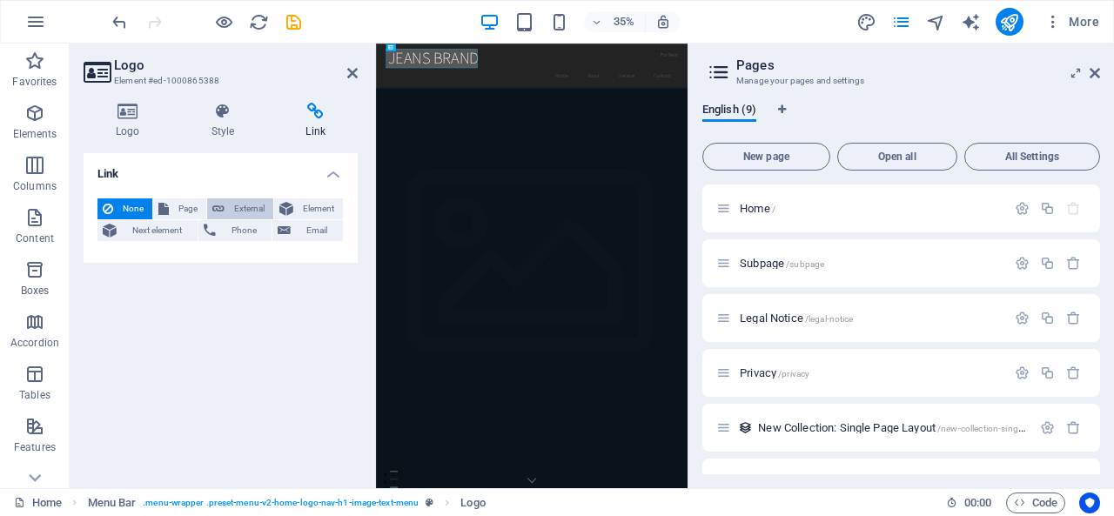
click at [245, 210] on span "External" at bounding box center [249, 208] width 38 height 21
select select "blank"
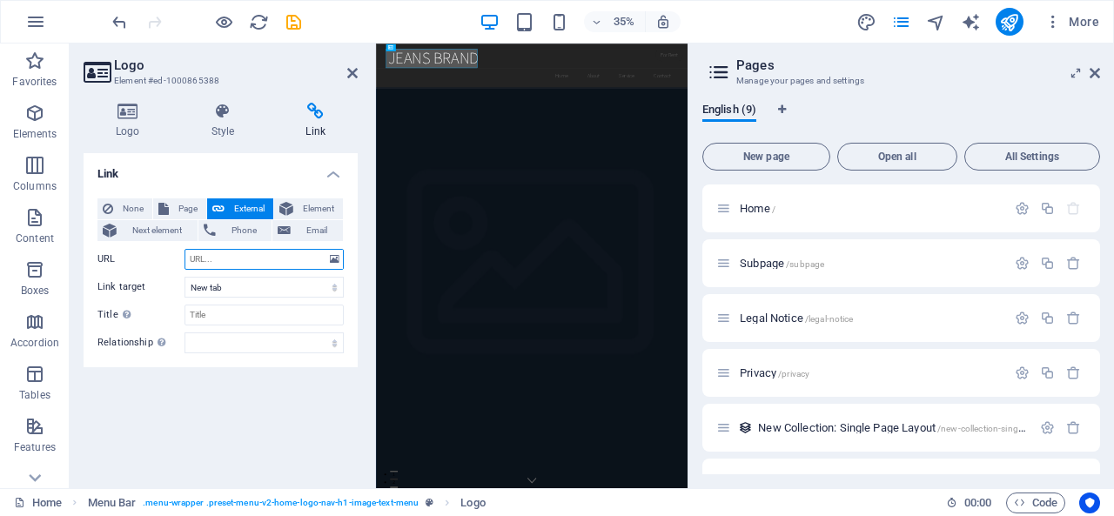
click at [223, 260] on input "URL" at bounding box center [263, 259] width 159 height 21
type input "E"
type input "[DOMAIN_NAME]"
click at [206, 316] on input "Title Additional link description, should not be the same as the link text. The…" at bounding box center [263, 315] width 159 height 21
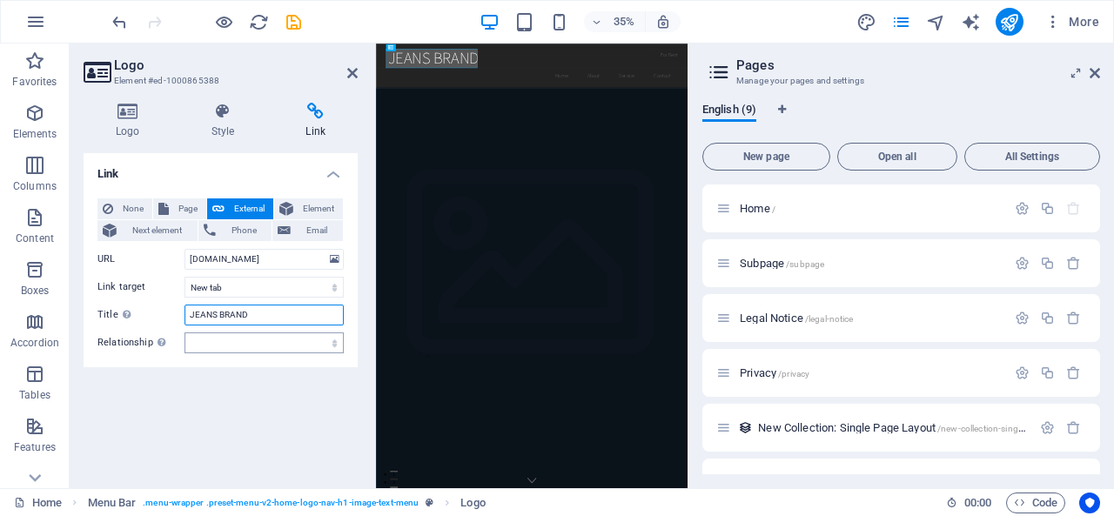
type input "JEANS BRAND"
click at [233, 345] on select "alternate author bookmark external help license next nofollow noreferrer noopen…" at bounding box center [263, 342] width 159 height 21
select select "next"
click at [184, 332] on select "alternate author bookmark external help license next nofollow noreferrer noopen…" at bounding box center [263, 342] width 159 height 21
click at [284, 368] on div "Link None Page External Element Next element Phone Email Page Home Subpage Lega…" at bounding box center [221, 313] width 274 height 321
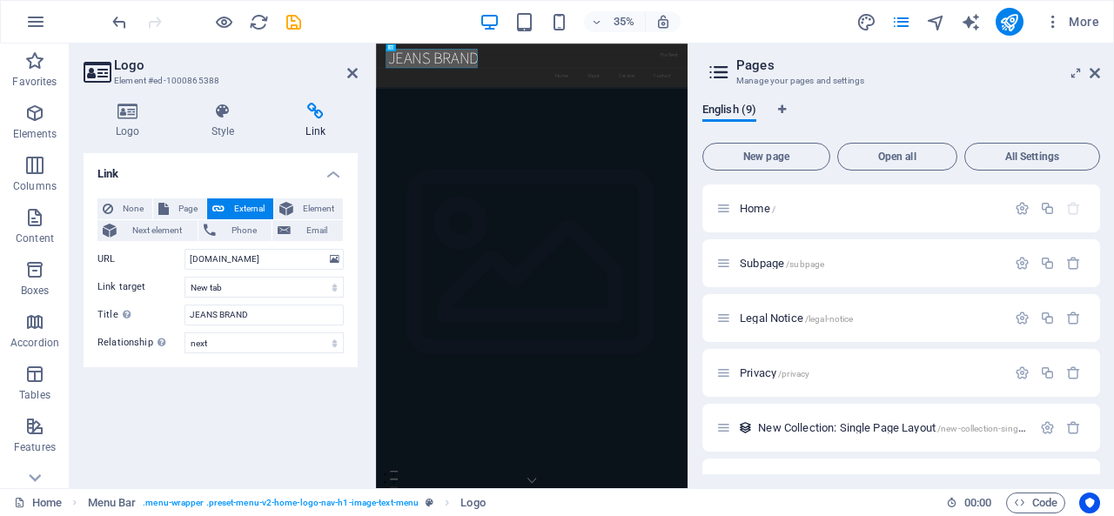
click at [284, 368] on div "Link None Page External Element Next element Phone Email Page Home Subpage Lega…" at bounding box center [221, 313] width 274 height 321
click at [352, 71] on icon at bounding box center [352, 73] width 10 height 14
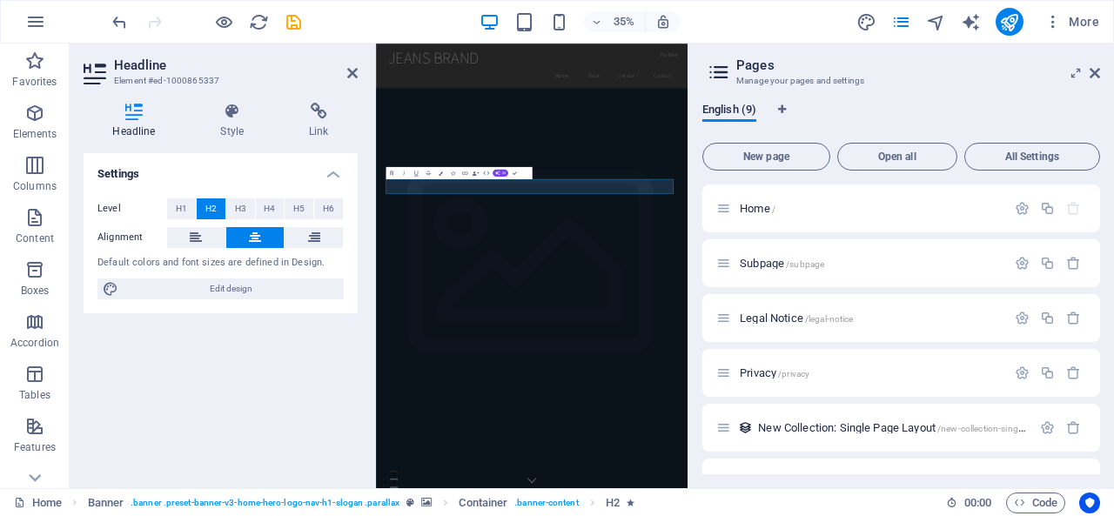
click at [153, 258] on div "Default colors and font sizes are defined in Design." at bounding box center [220, 263] width 246 height 15
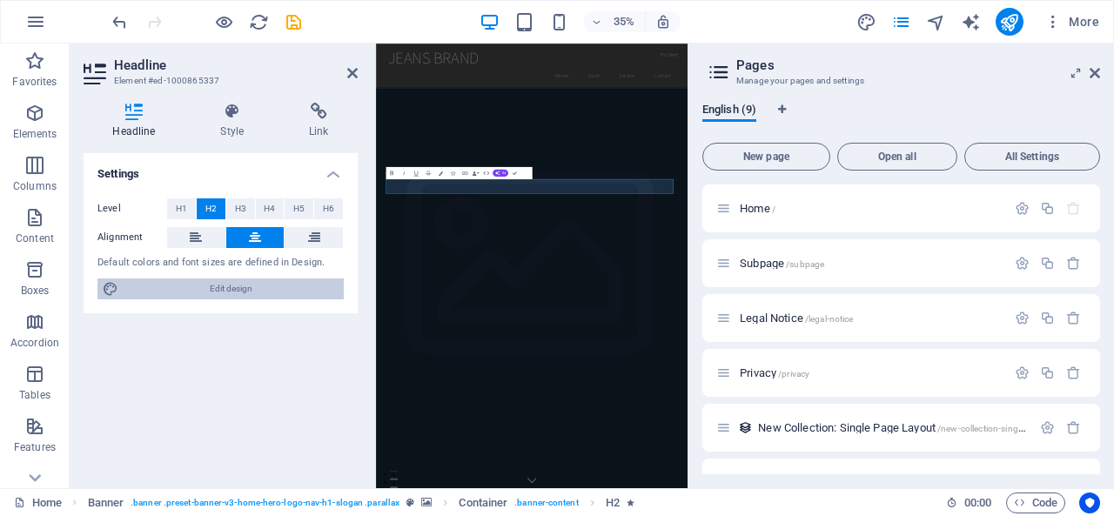
click at [194, 285] on span "Edit design" at bounding box center [231, 288] width 215 height 21
select select "rem"
select select "200"
select select "px"
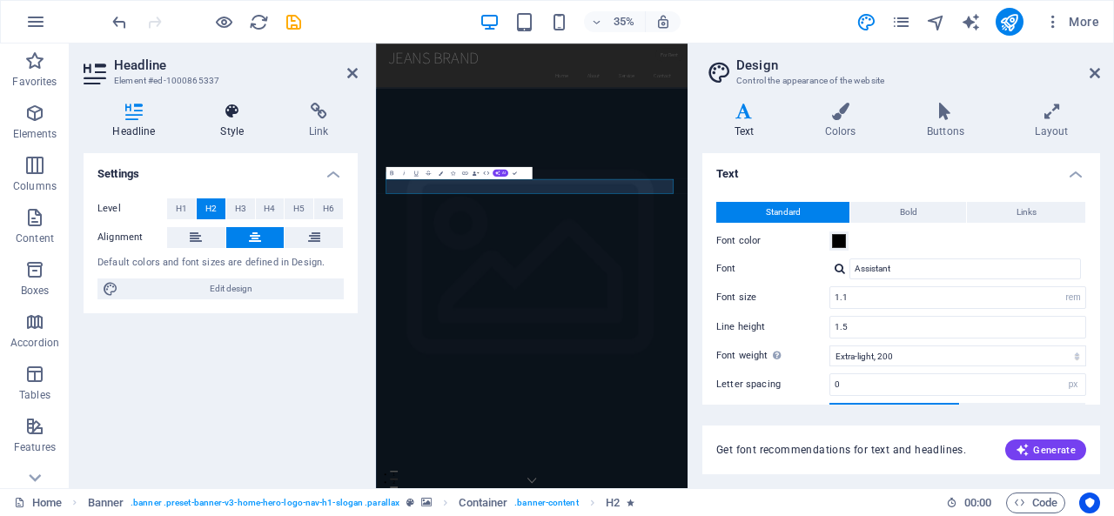
click at [235, 120] on h4 "Style" at bounding box center [235, 121] width 89 height 37
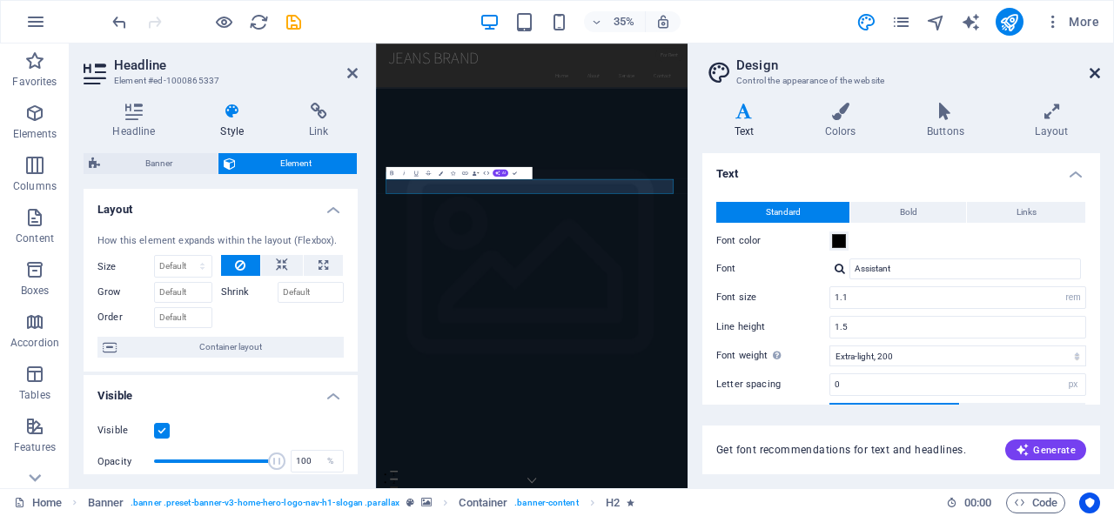
click at [1090, 70] on icon at bounding box center [1095, 73] width 10 height 14
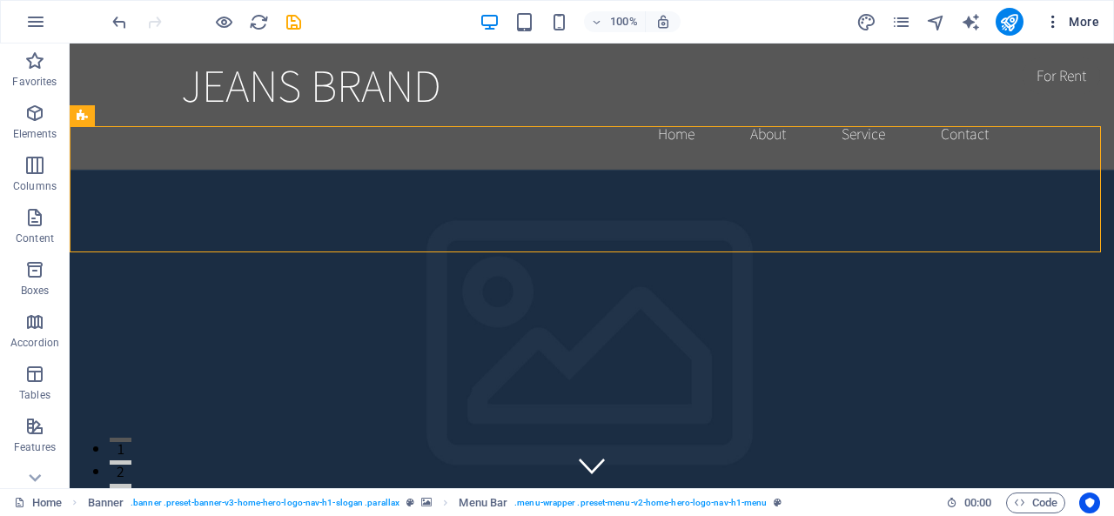
click at [1077, 21] on span "More" at bounding box center [1071, 21] width 55 height 17
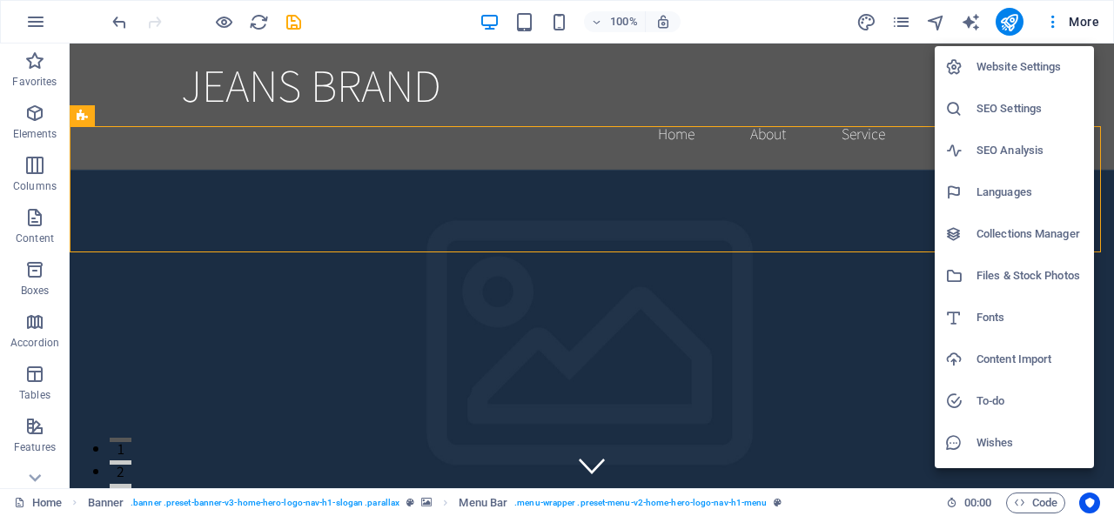
click at [1005, 68] on h6 "Website Settings" at bounding box center [1029, 67] width 107 height 21
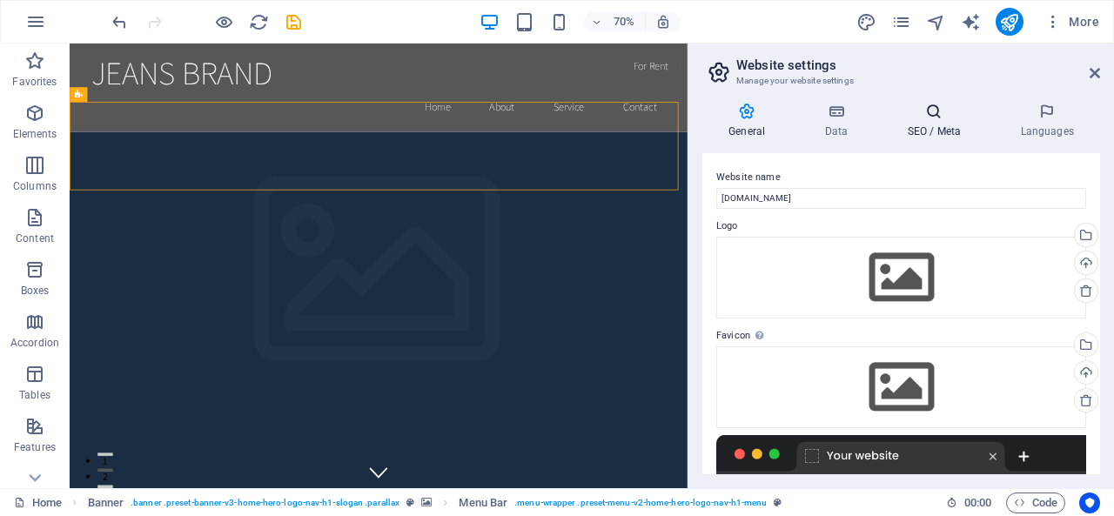
click at [940, 119] on icon at bounding box center [934, 111] width 106 height 17
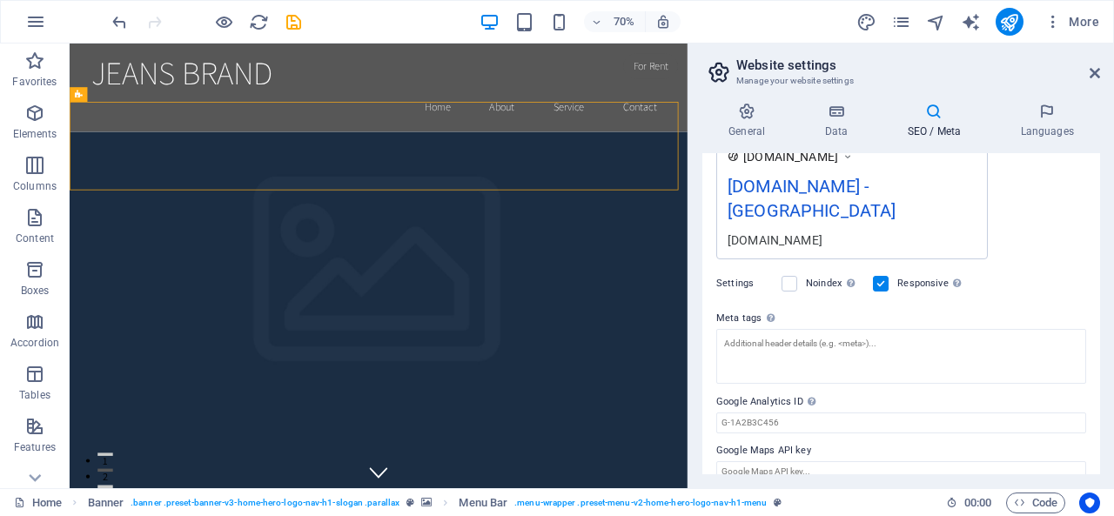
scroll to position [341, 0]
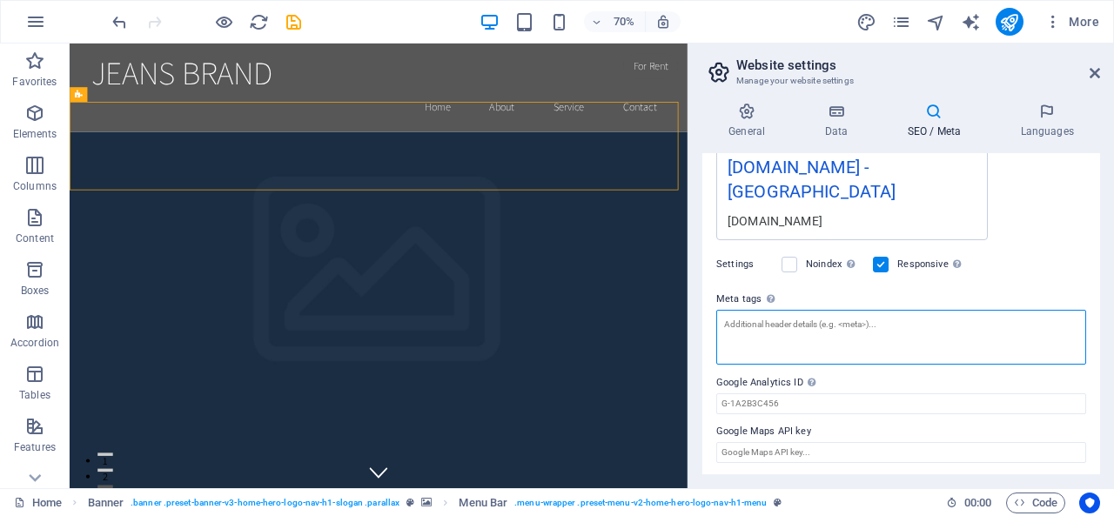
click at [843, 332] on textarea "Meta tags Enter HTML code here that will be placed inside the tags of your webs…" at bounding box center [901, 337] width 370 height 55
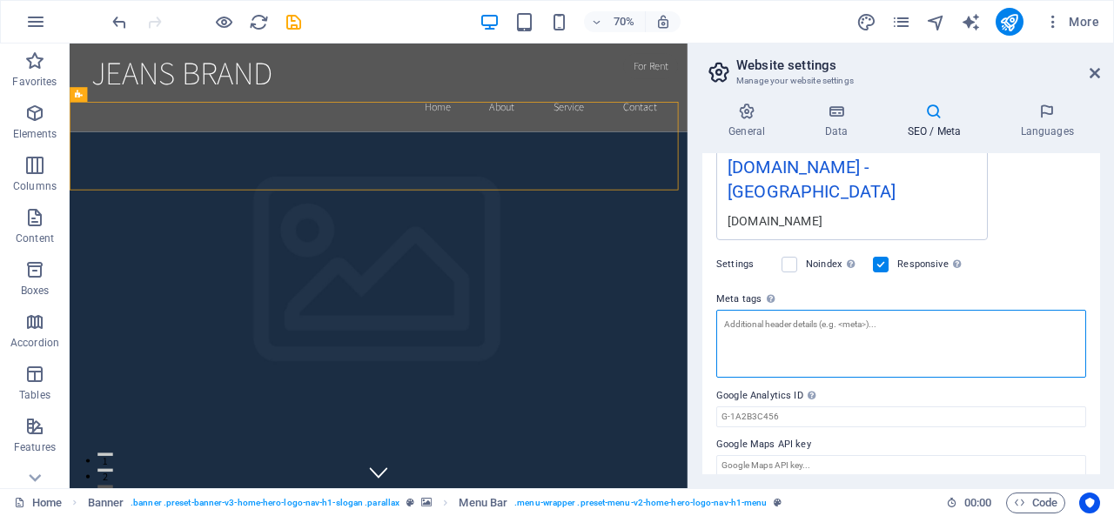
paste textarea "<meta name="facebook-domain-verification" content="u0ehqz4kzrtf39upy4lk5adtbtzo…"
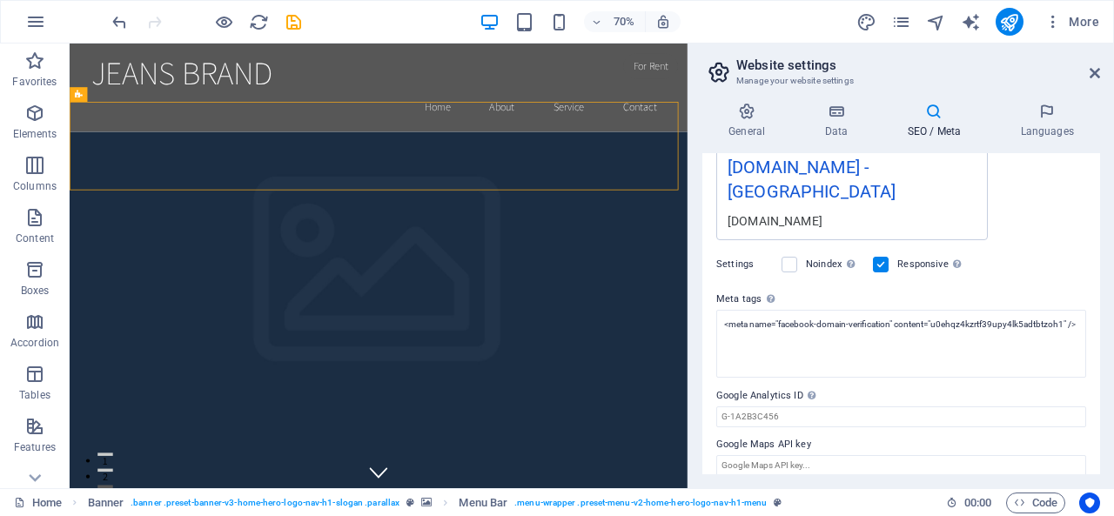
type textarea "<meta name="facebook-domain-verification" content="u0ehqz4kzrtf39upy4lk5adtbtzo…"
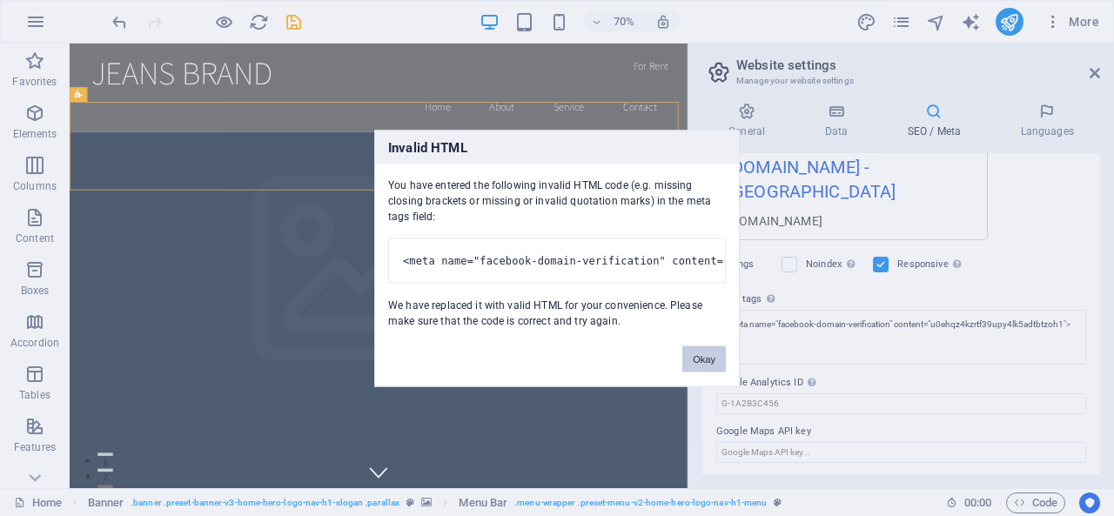
click at [1033, 235] on body "[DOMAIN_NAME] Home Favorites Elements Columns Content Boxes Accordion Tables Fe…" at bounding box center [557, 258] width 1114 height 516
click at [700, 360] on button "Okay" at bounding box center [704, 358] width 44 height 26
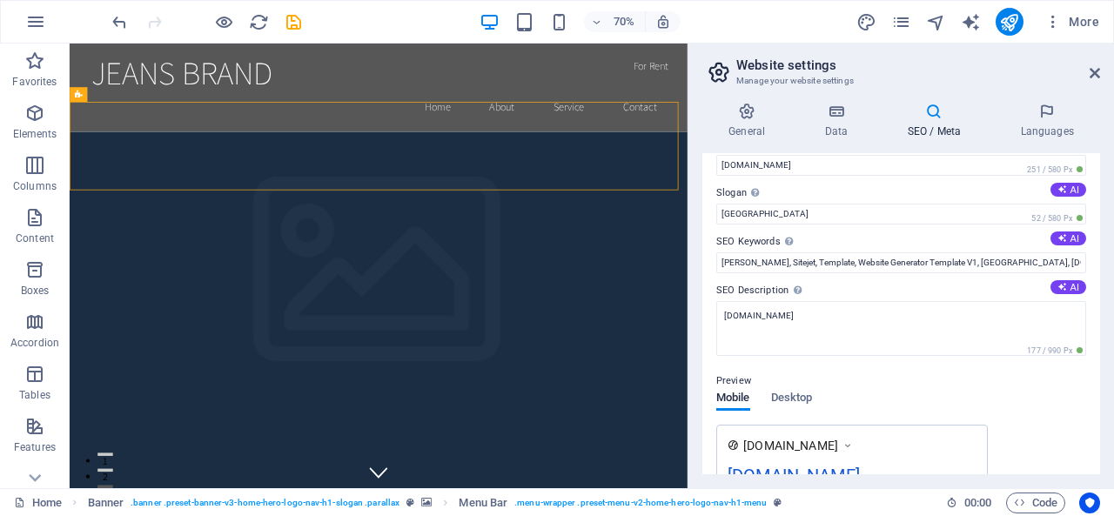
scroll to position [0, 0]
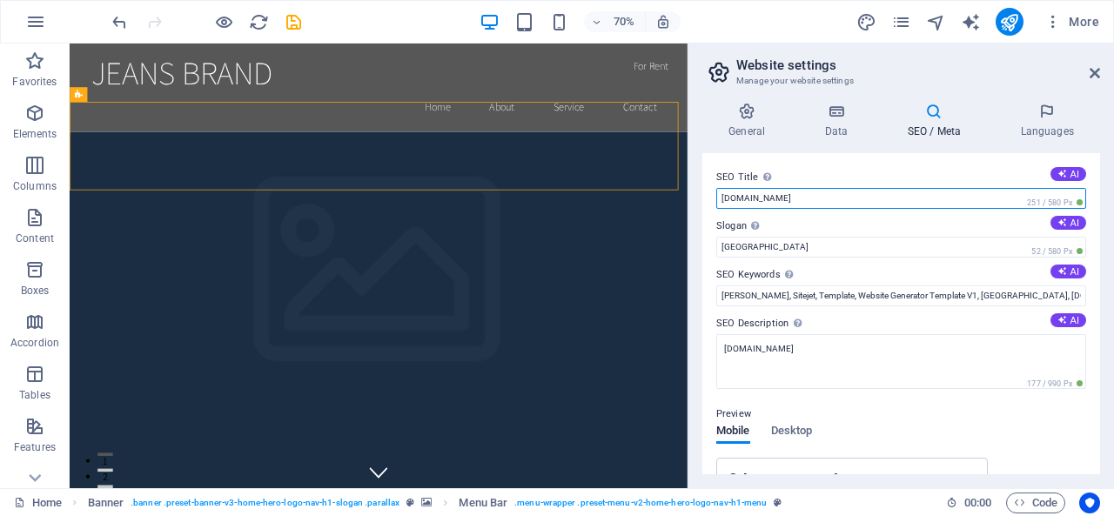
click at [884, 200] on input "[DOMAIN_NAME]" at bounding box center [901, 198] width 370 height 21
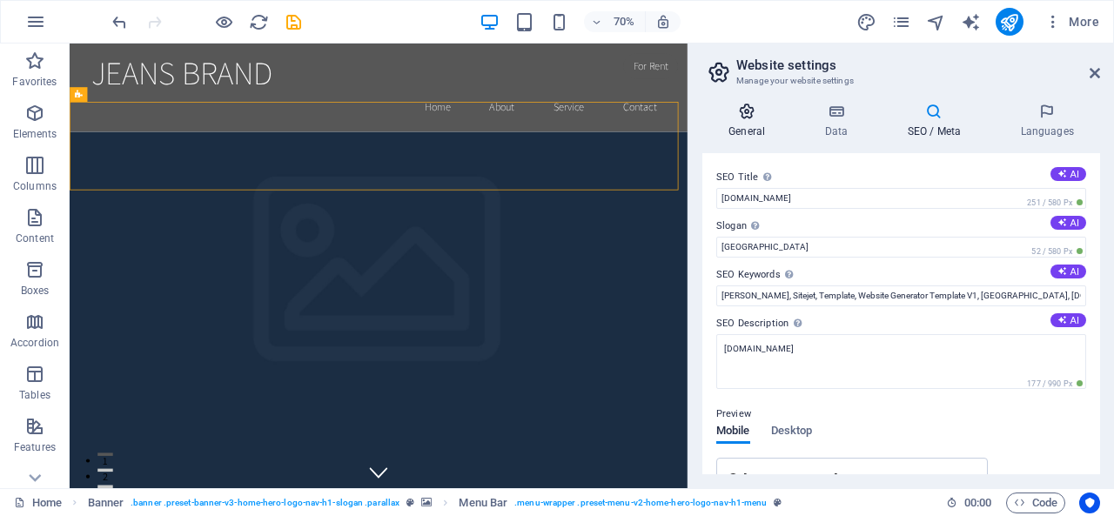
click at [747, 109] on icon at bounding box center [746, 111] width 89 height 17
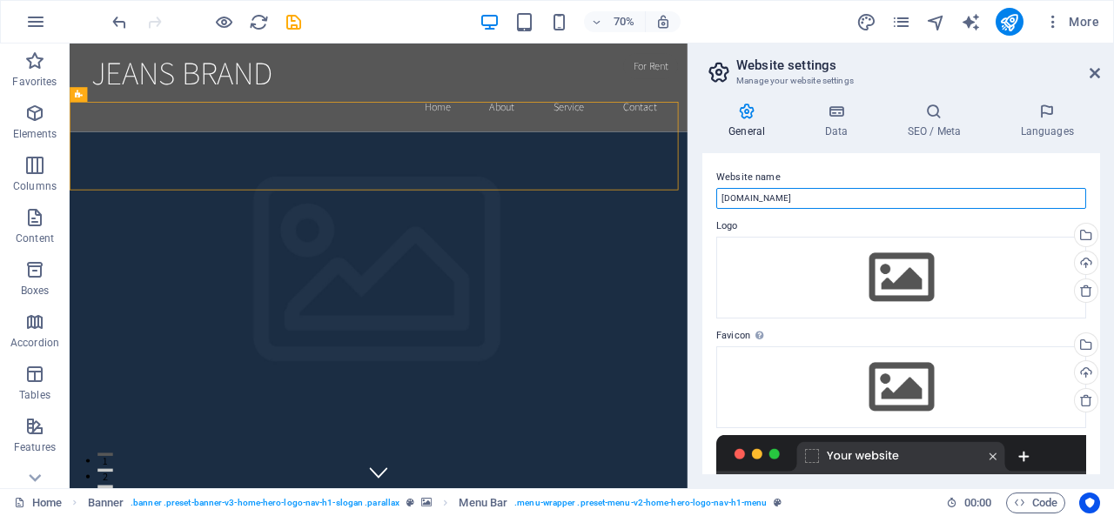
click at [879, 199] on input "[DOMAIN_NAME]" at bounding box center [901, 198] width 370 height 21
type input "JEANS BRAND"
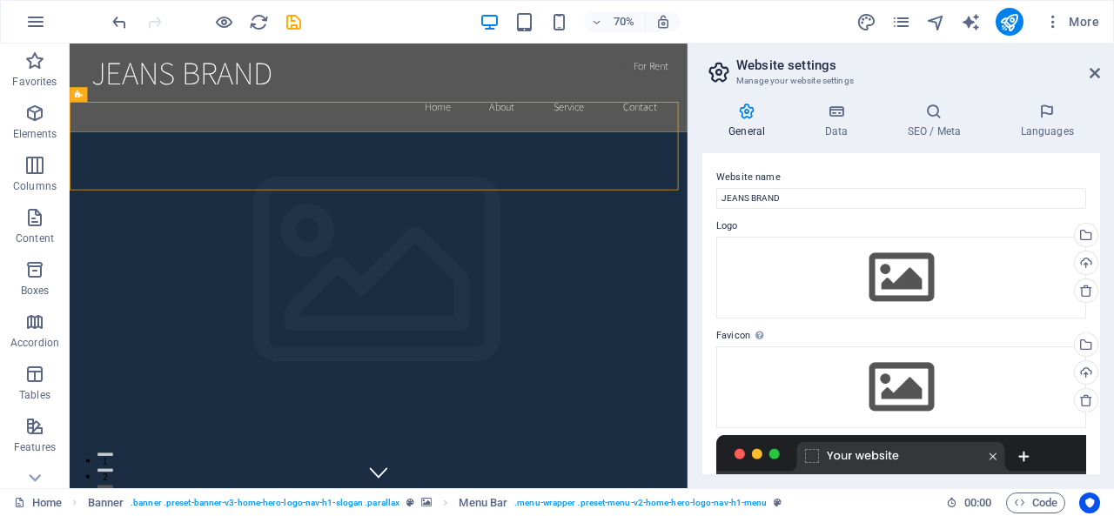
click at [829, 170] on label "Website name" at bounding box center [901, 177] width 370 height 21
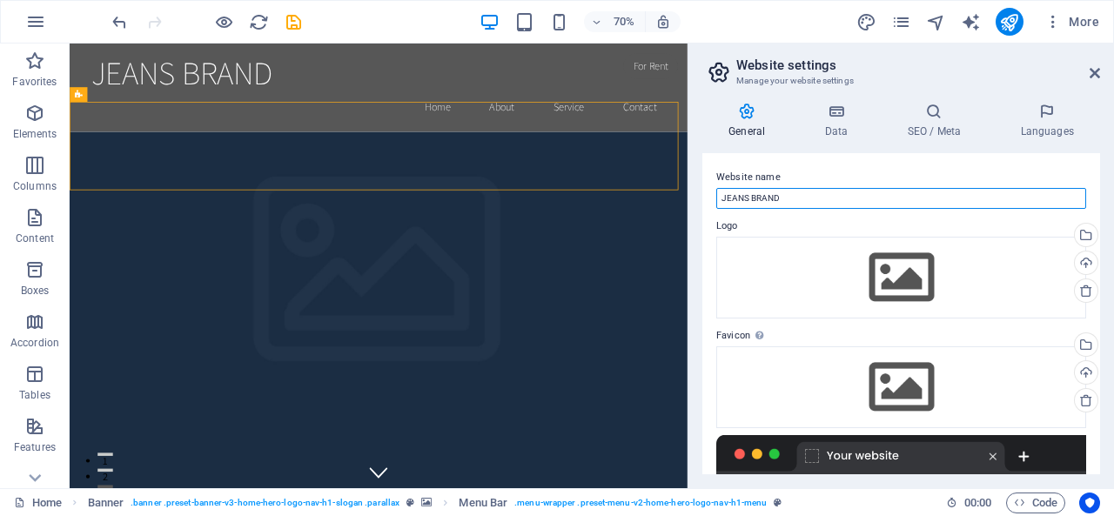
click at [829, 188] on input "JEANS BRAND" at bounding box center [901, 198] width 370 height 21
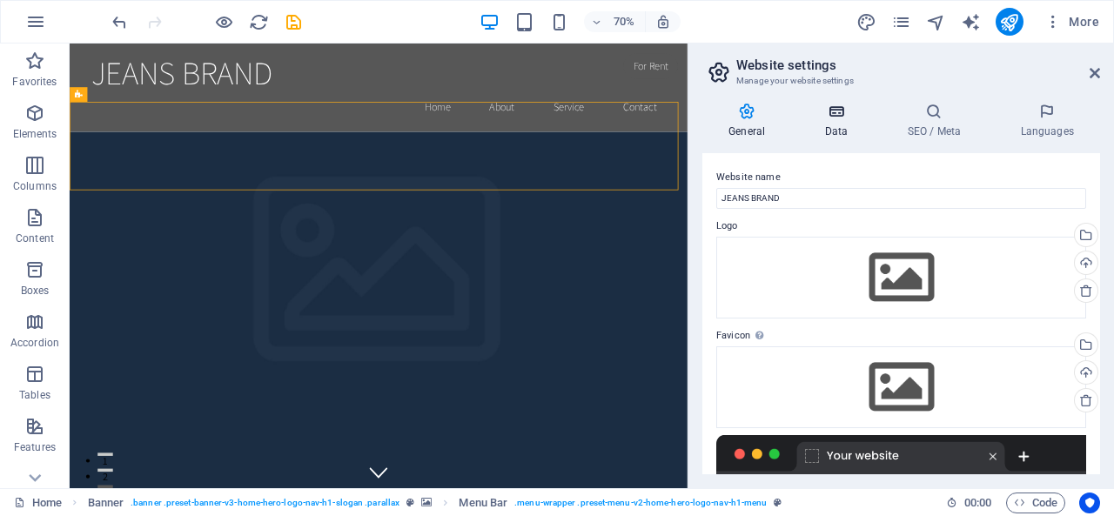
click at [829, 124] on h4 "Data" at bounding box center [839, 121] width 83 height 37
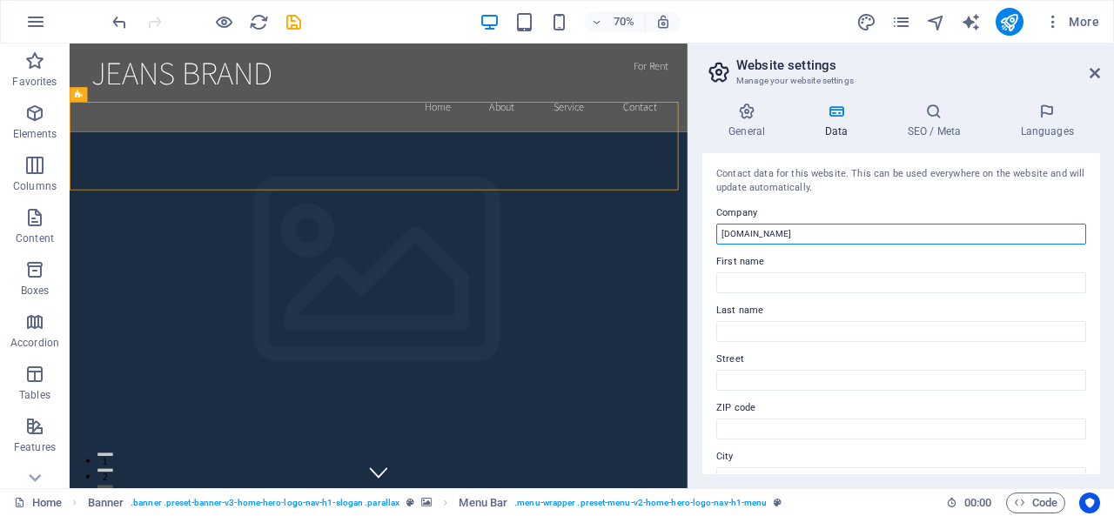
click at [877, 231] on input "[DOMAIN_NAME]" at bounding box center [901, 234] width 370 height 21
type input "JEANS BRAND"
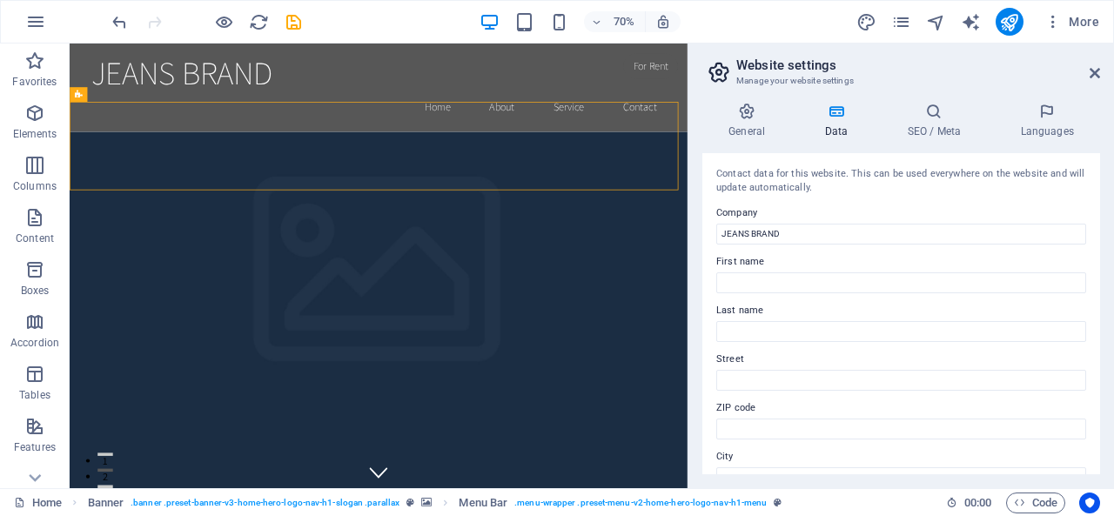
click at [832, 206] on label "Company" at bounding box center [901, 213] width 370 height 21
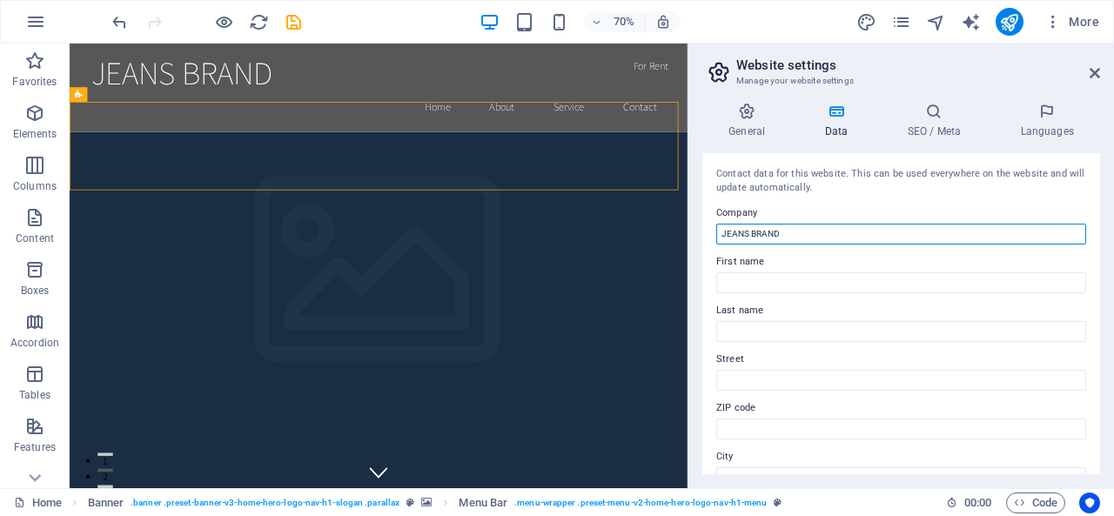
click at [832, 224] on input "JEANS BRAND" at bounding box center [901, 234] width 370 height 21
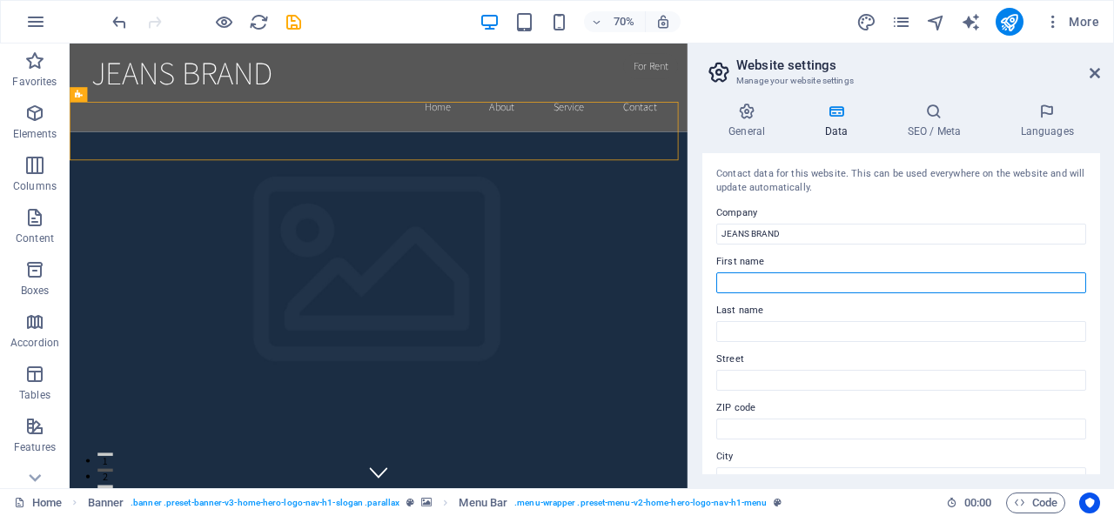
click at [794, 276] on input "First name" at bounding box center [901, 282] width 370 height 21
type input "APON"
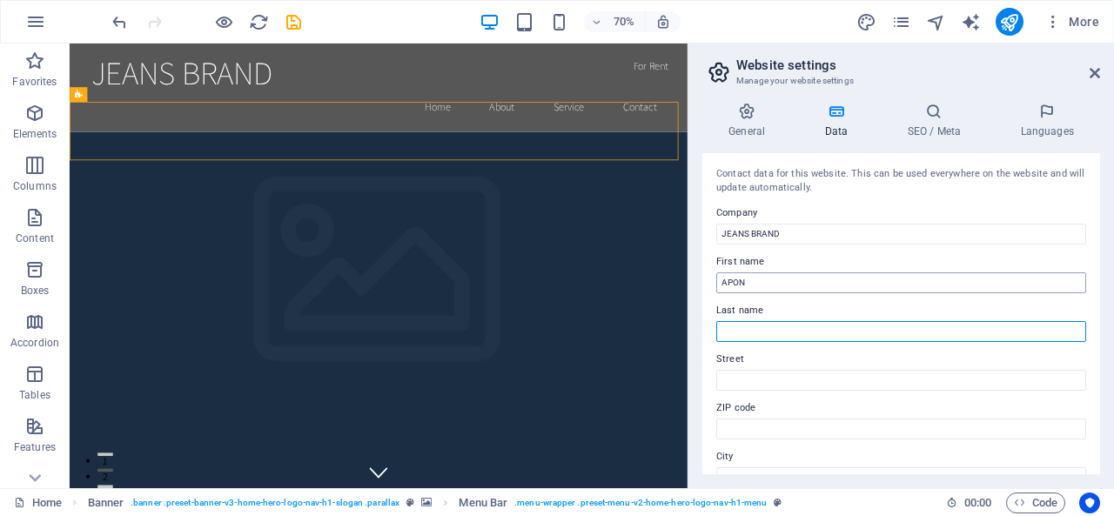
type input "[DEMOGRAPHIC_DATA]"
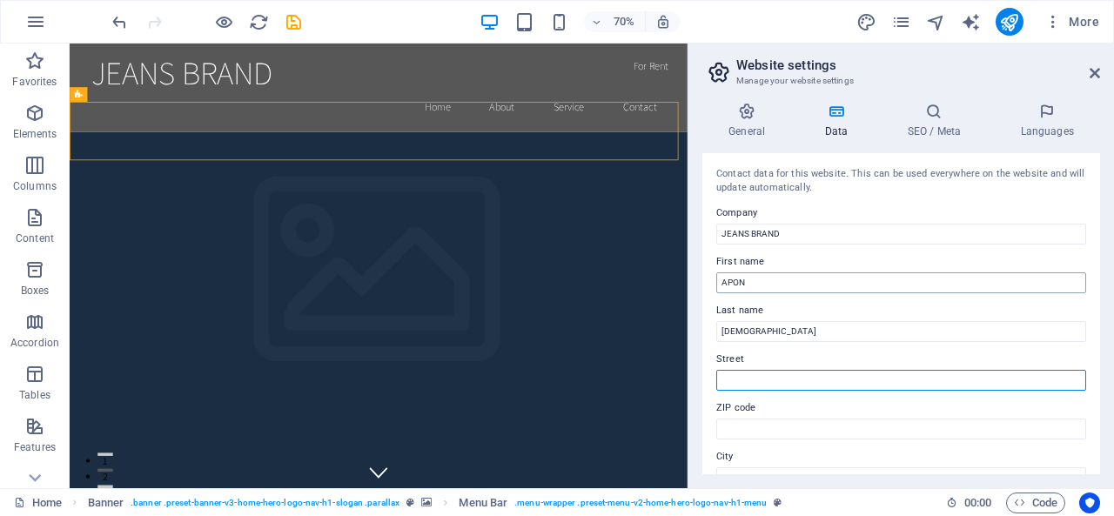
type input "3363 So. [GEOGRAPHIC_DATA], [GEOGRAPHIC_DATA], [GEOGRAPHIC_DATA], 84120, [GEOGR…"
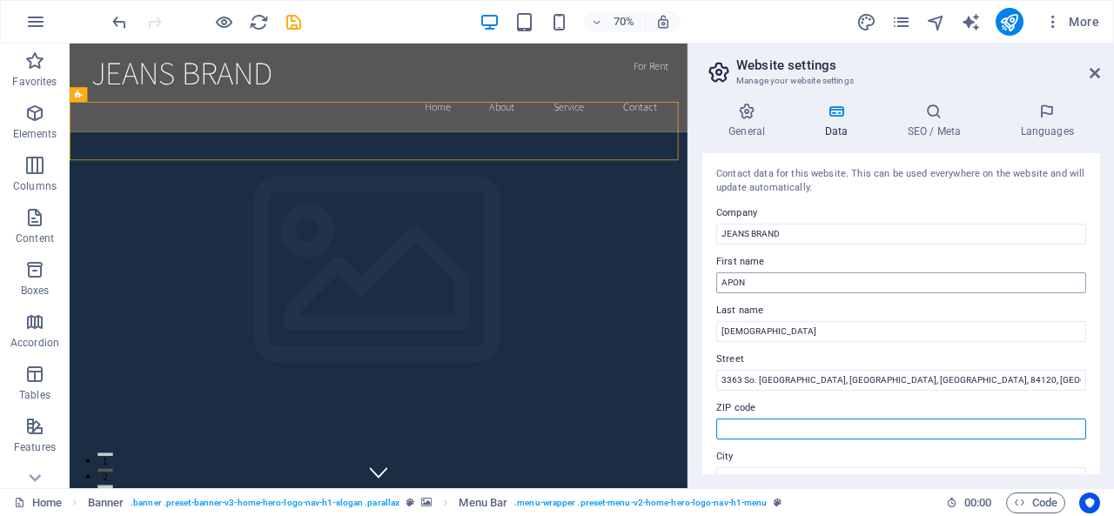
type input "[GEOGRAPHIC_DATA]"
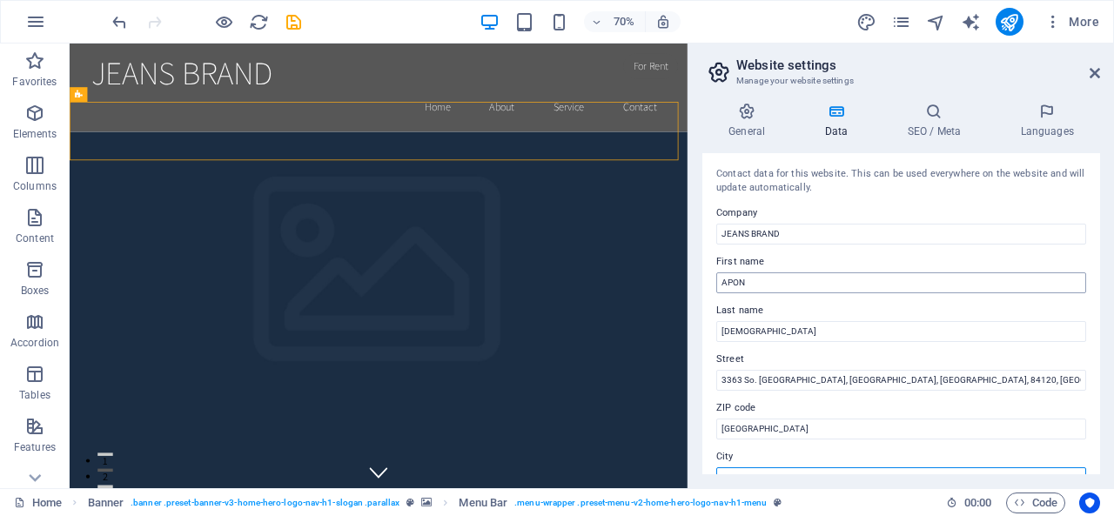
type input "84120"
click at [828, 245] on div "Contact data for this website. This can be used everywhere on the website and w…" at bounding box center [901, 313] width 398 height 321
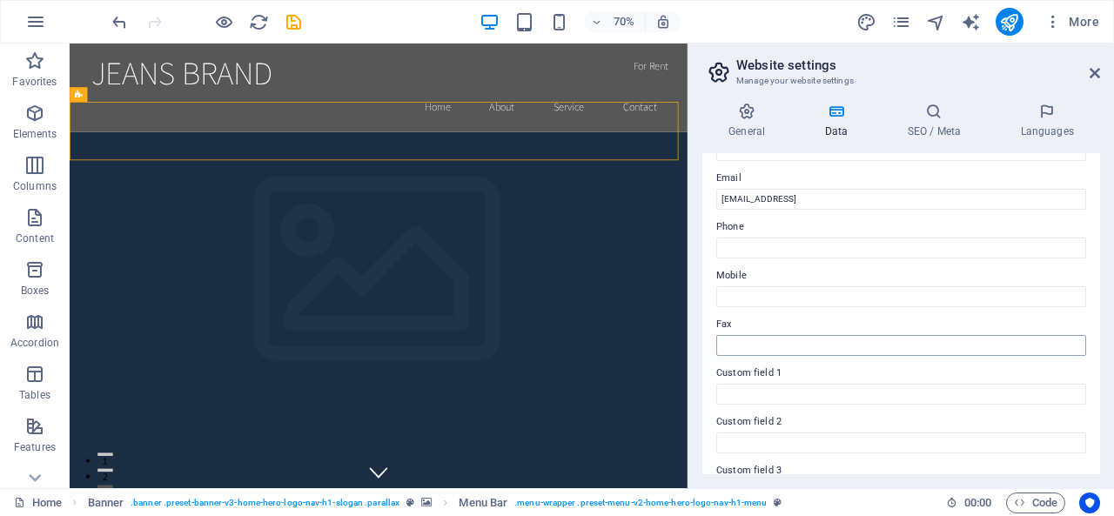
scroll to position [348, 0]
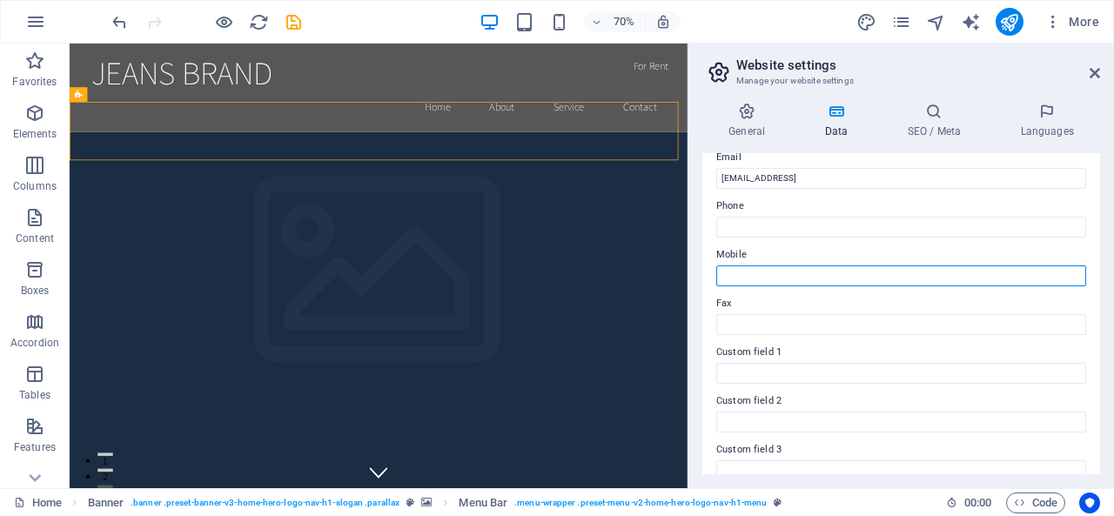
click at [760, 278] on input "Mobile" at bounding box center [901, 275] width 370 height 21
type input "3322015375"
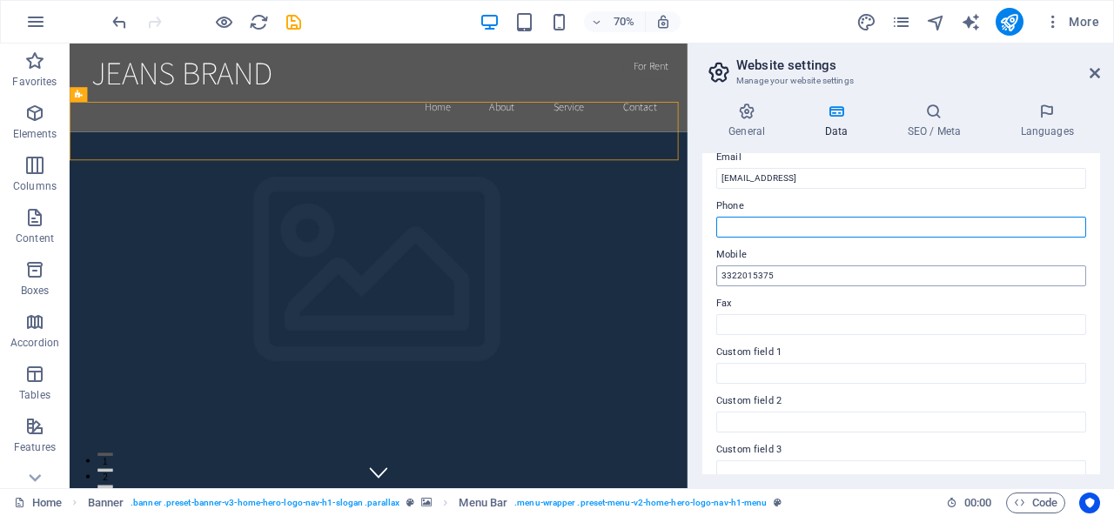
type input "3322015375"
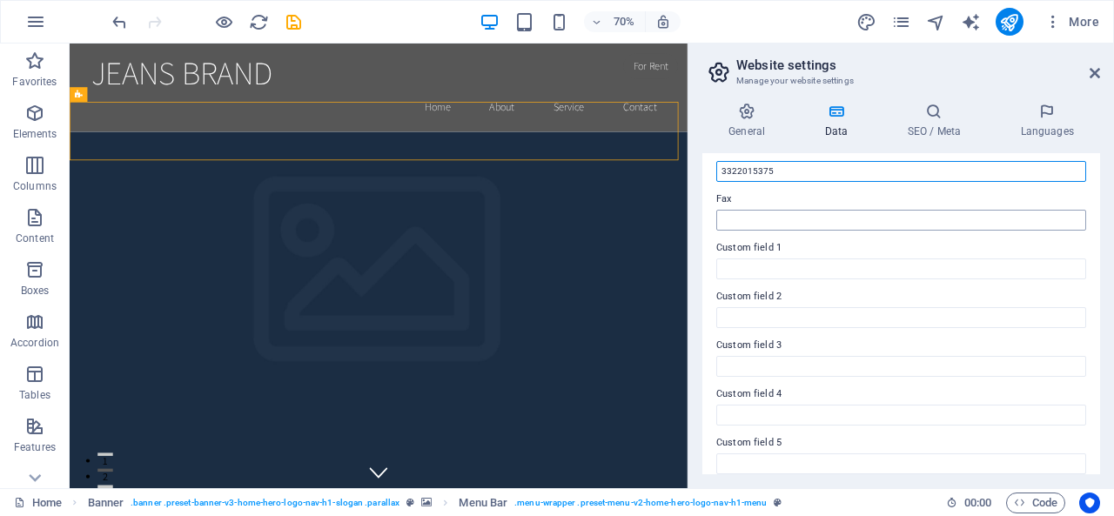
scroll to position [514, 0]
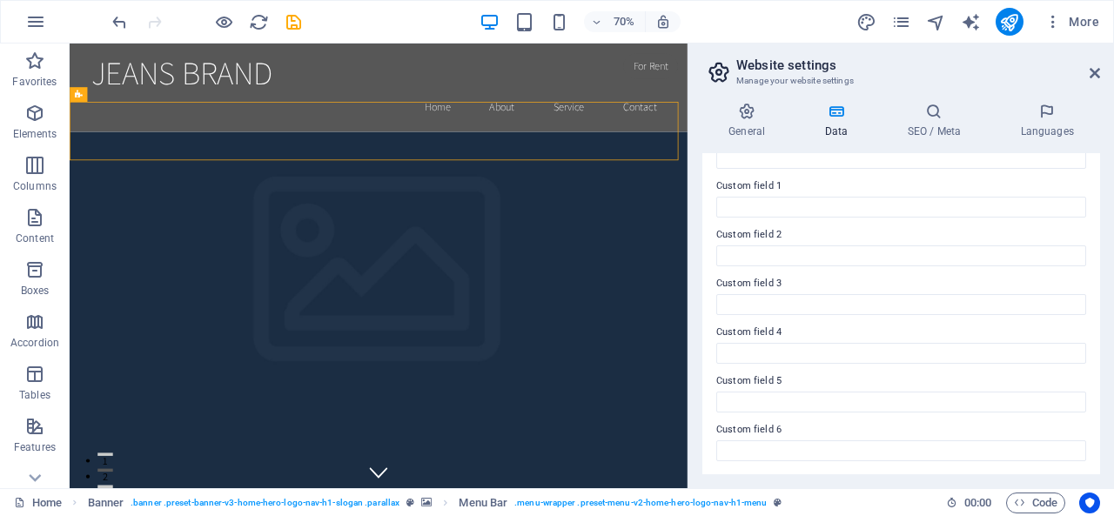
click at [710, 239] on div "Contact data for this website. This can be used everywhere on the website and w…" at bounding box center [901, 313] width 398 height 321
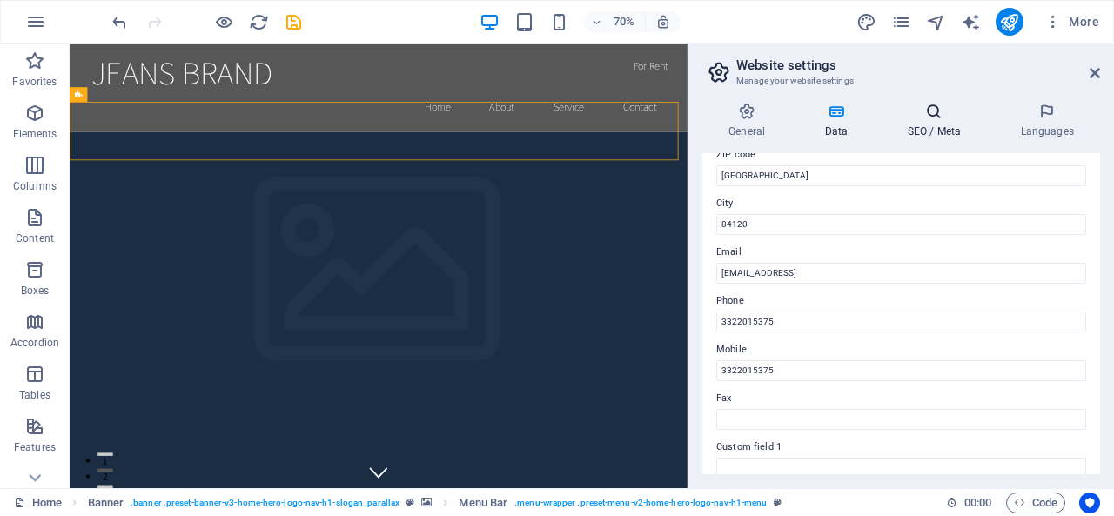
click at [925, 124] on h4 "SEO / Meta" at bounding box center [937, 121] width 113 height 37
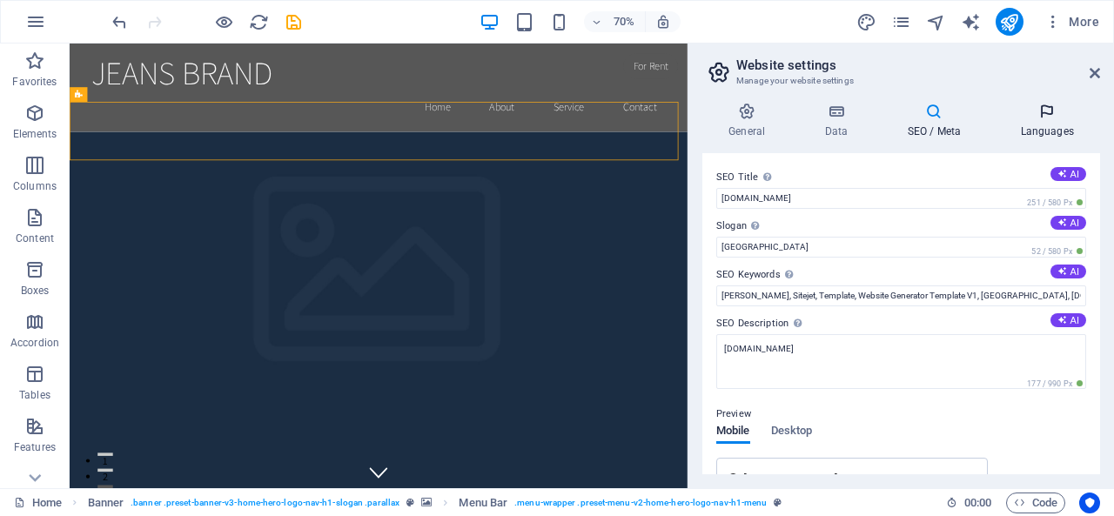
click at [1035, 131] on h4 "Languages" at bounding box center [1047, 121] width 106 height 37
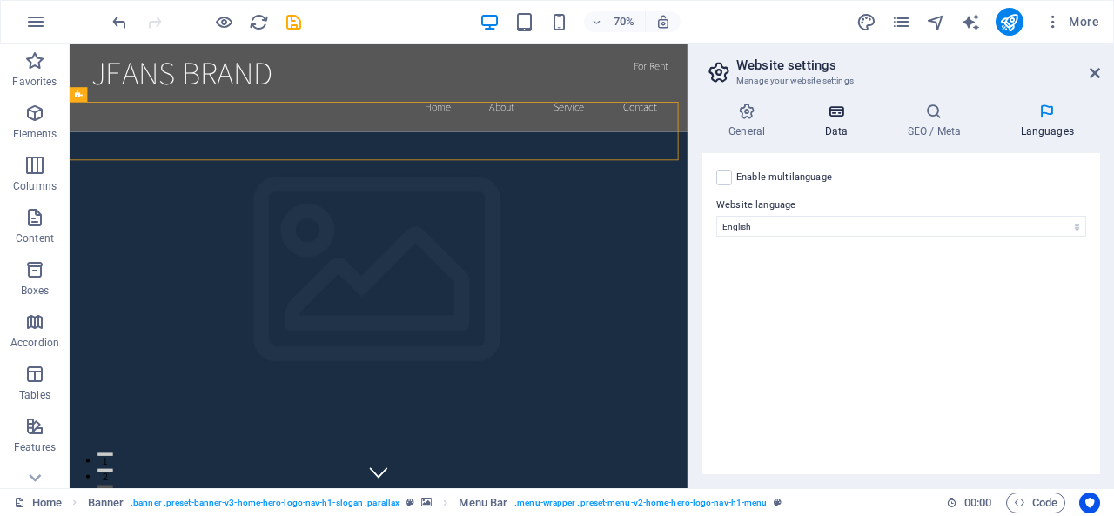
click at [843, 121] on h4 "Data" at bounding box center [839, 121] width 83 height 37
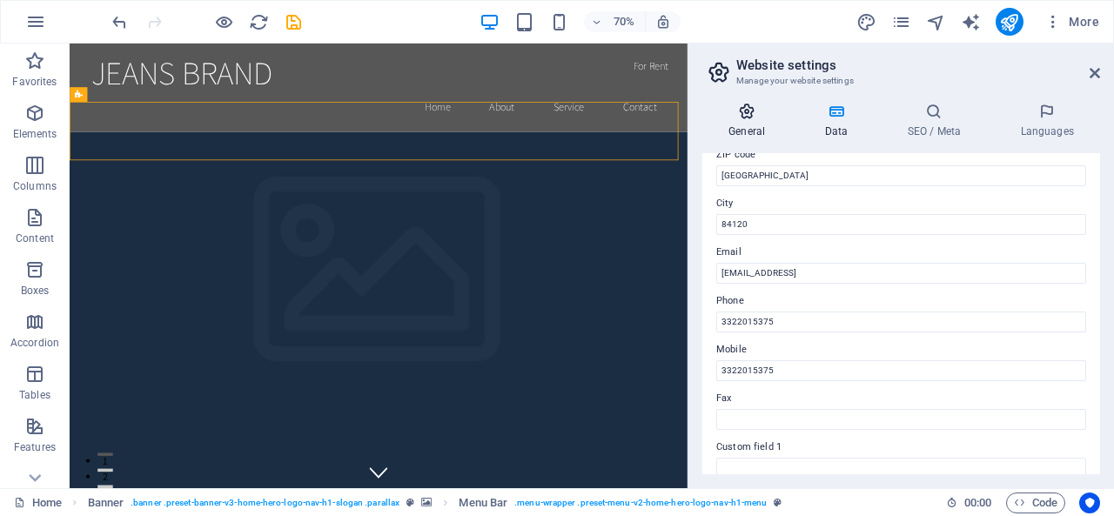
click at [752, 119] on icon at bounding box center [746, 111] width 89 height 17
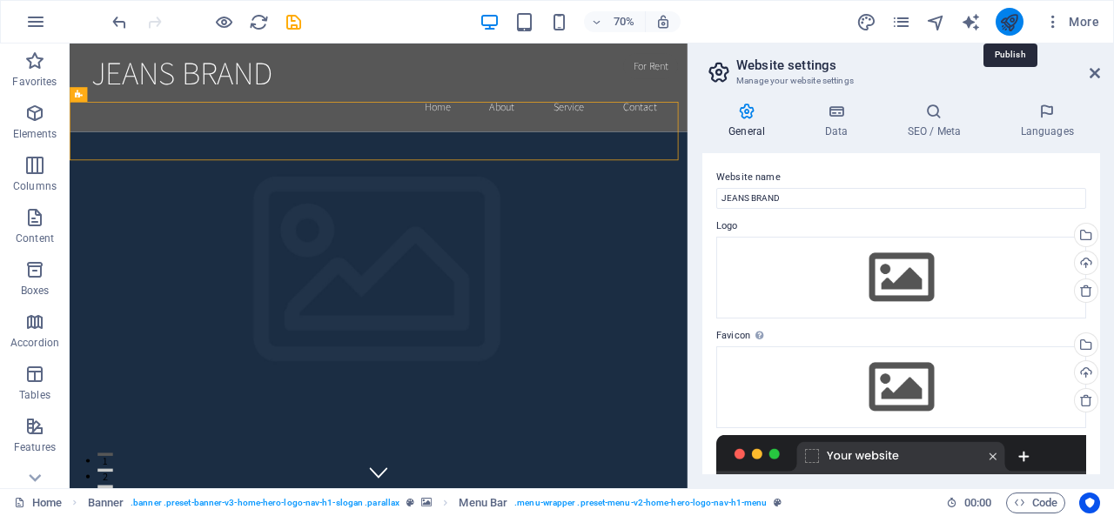
drag, startPoint x: 1007, startPoint y: 23, endPoint x: 771, endPoint y: 151, distance: 267.9
click at [1007, 23] on icon "publish" at bounding box center [1009, 22] width 20 height 20
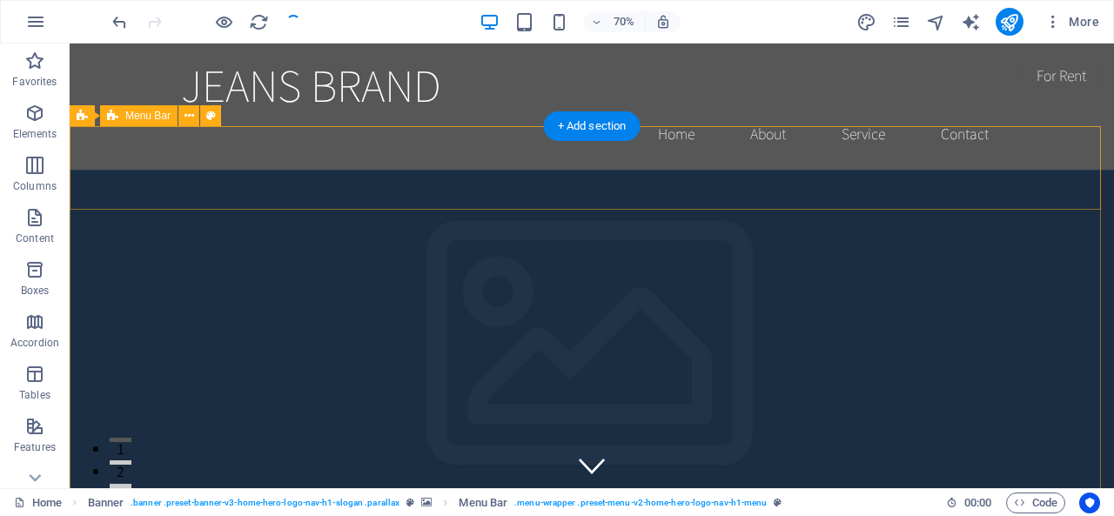
checkbox input "false"
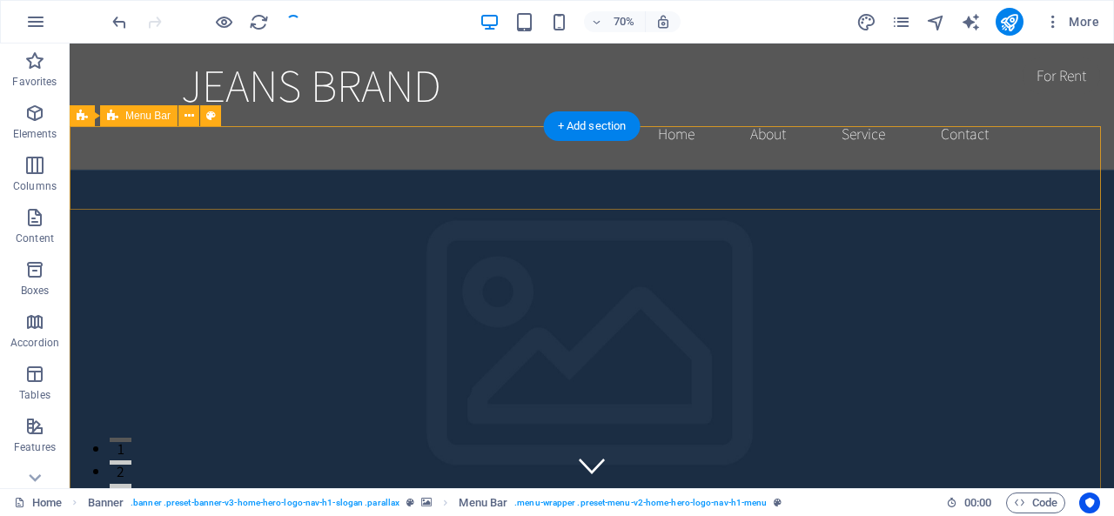
checkbox input "false"
